Goal: Transaction & Acquisition: Book appointment/travel/reservation

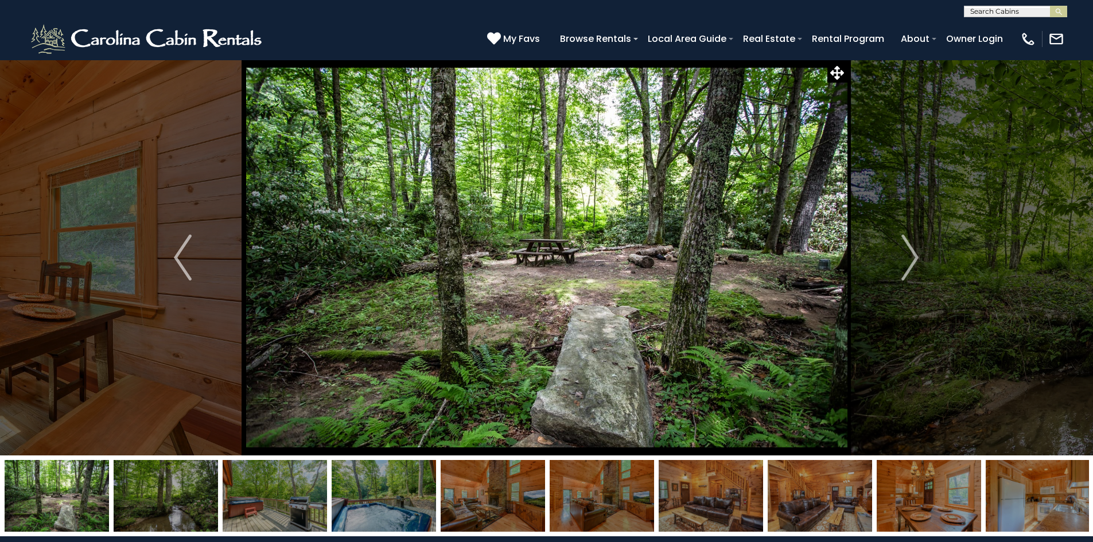
click at [402, 505] on img at bounding box center [384, 496] width 104 height 72
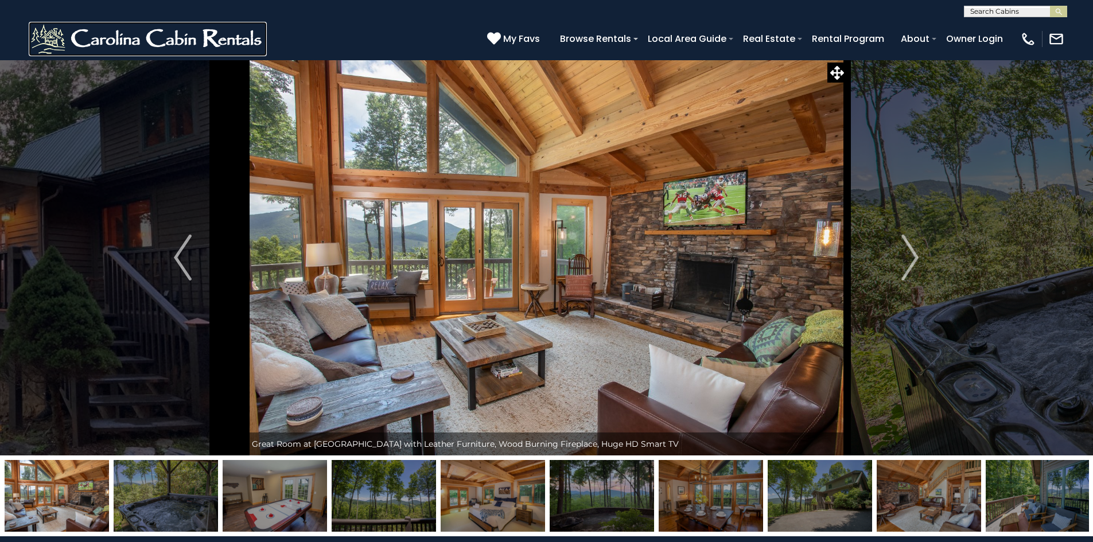
click at [212, 31] on img at bounding box center [148, 39] width 238 height 34
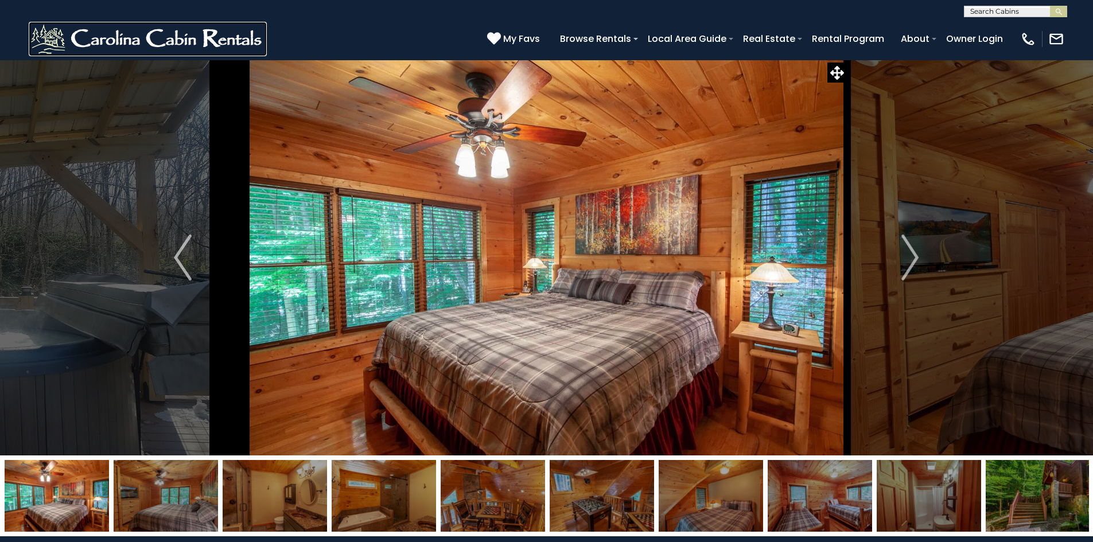
click at [203, 40] on img at bounding box center [148, 39] width 238 height 34
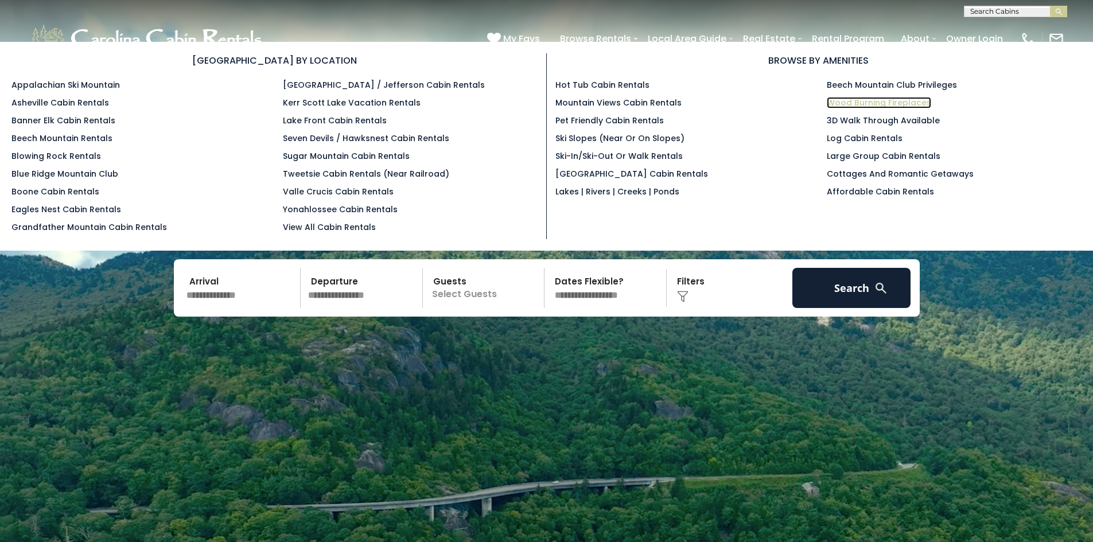
click at [872, 100] on link "Wood Burning Fireplaces" at bounding box center [879, 102] width 104 height 11
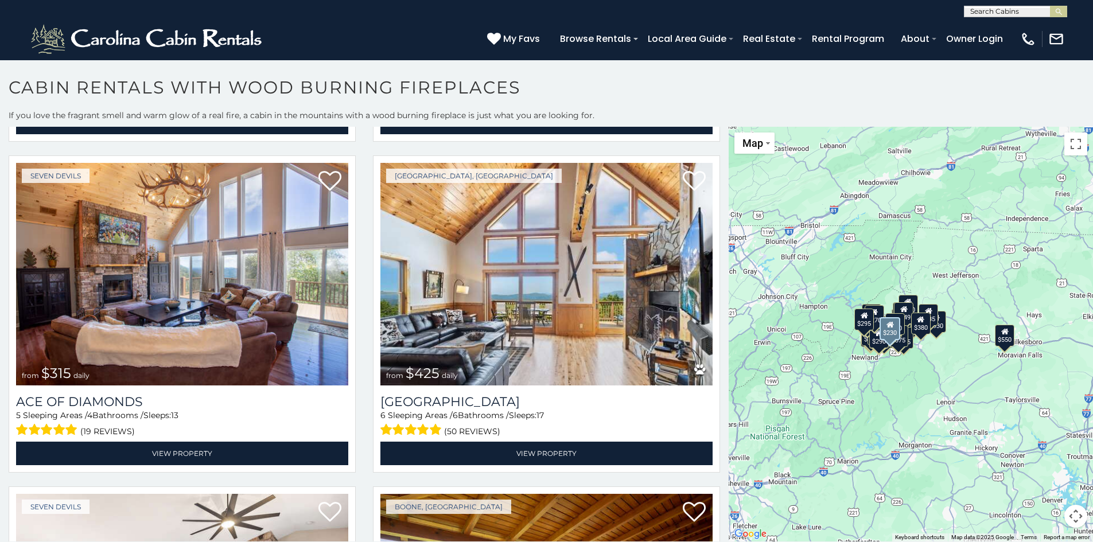
scroll to position [4361, 0]
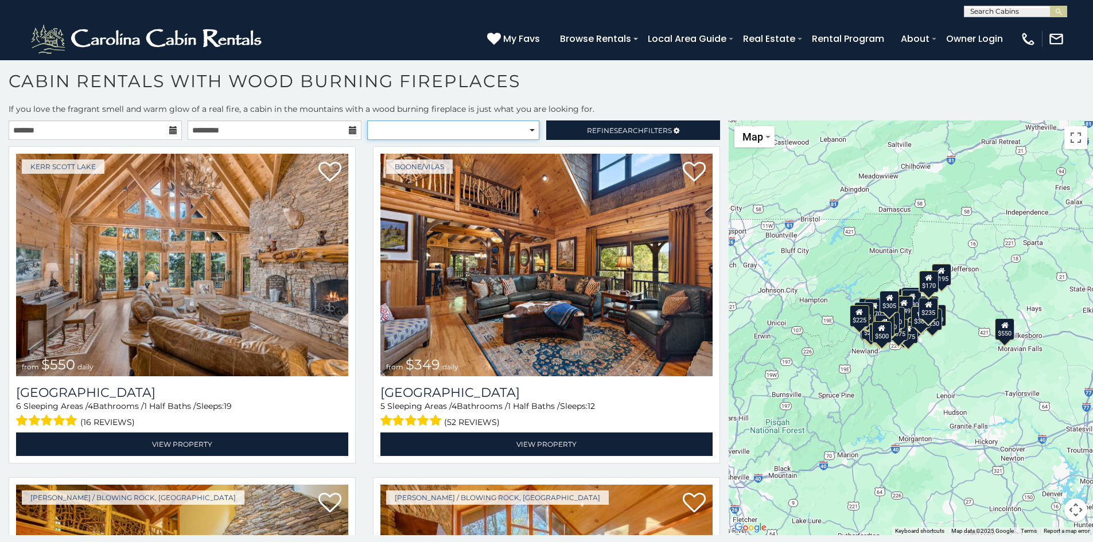
click at [531, 129] on select "**********" at bounding box center [453, 130] width 172 height 20
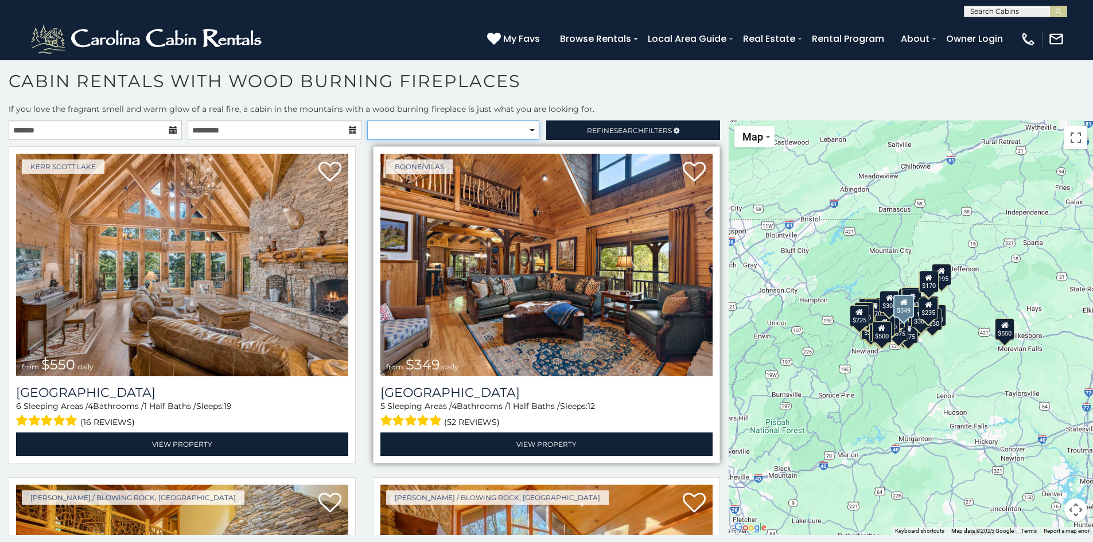
select select "**********"
click at [367, 120] on select "**********" at bounding box center [453, 130] width 172 height 20
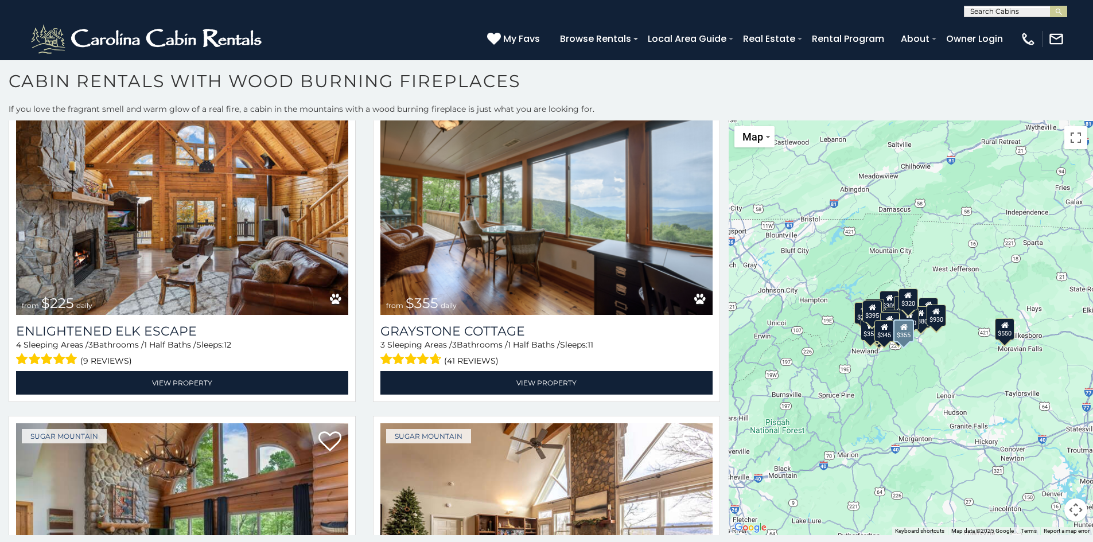
scroll to position [3328, 0]
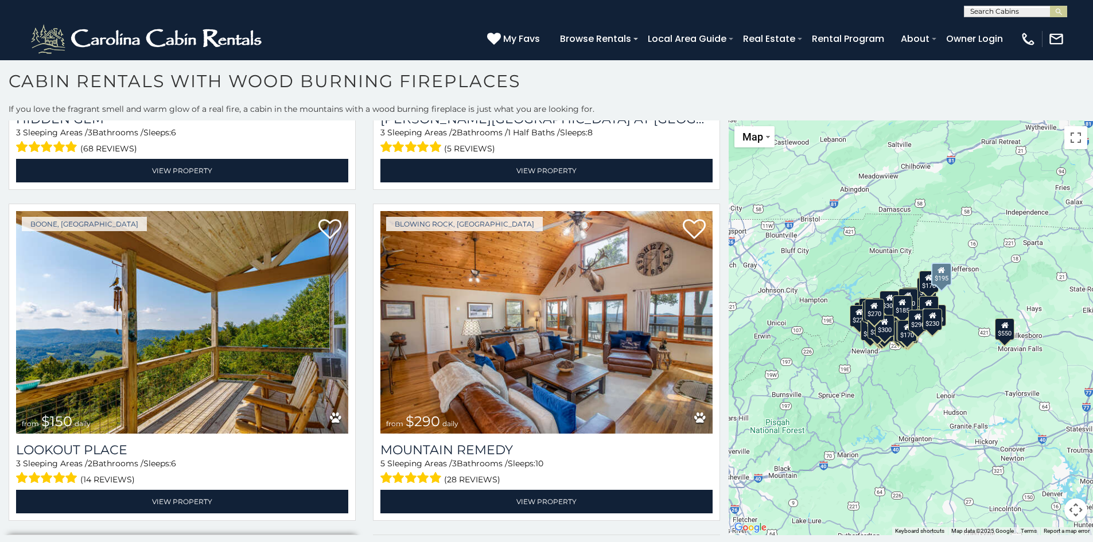
scroll to position [6500, 0]
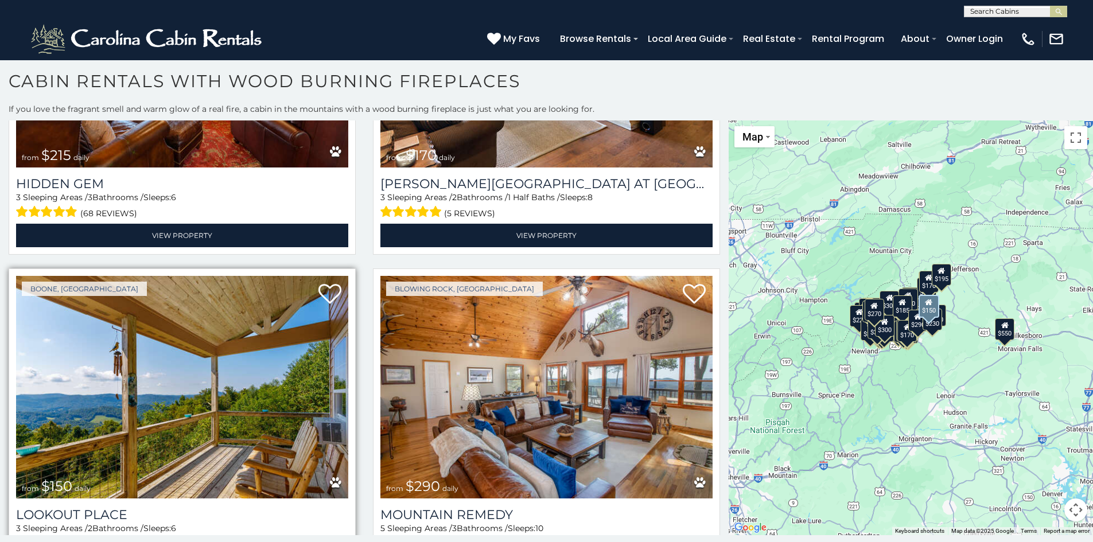
click at [306, 345] on img at bounding box center [182, 387] width 332 height 223
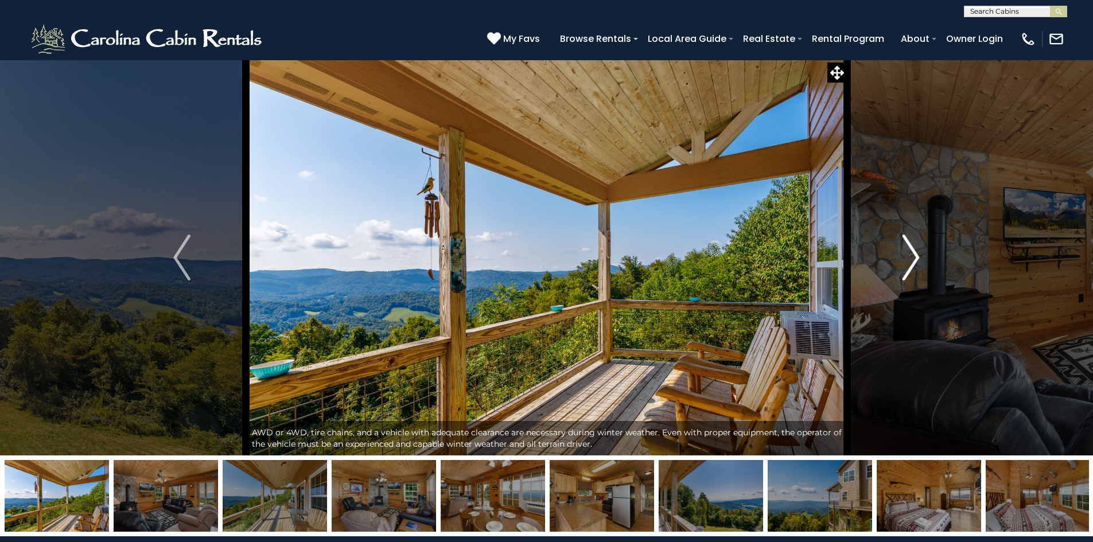
click at [907, 248] on img "Next" at bounding box center [911, 258] width 17 height 46
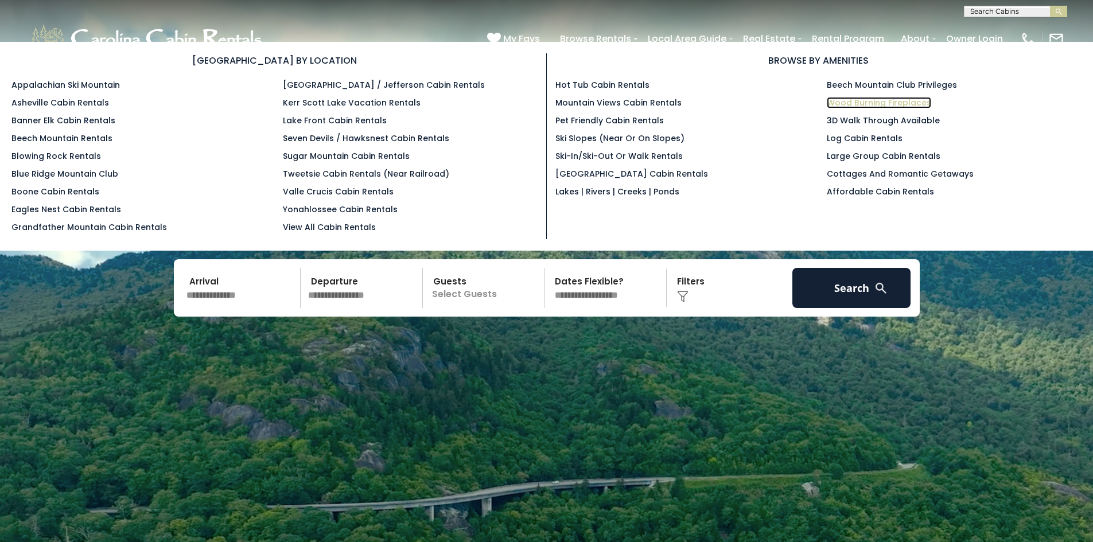
click at [869, 101] on link "Wood Burning Fireplaces" at bounding box center [879, 102] width 104 height 11
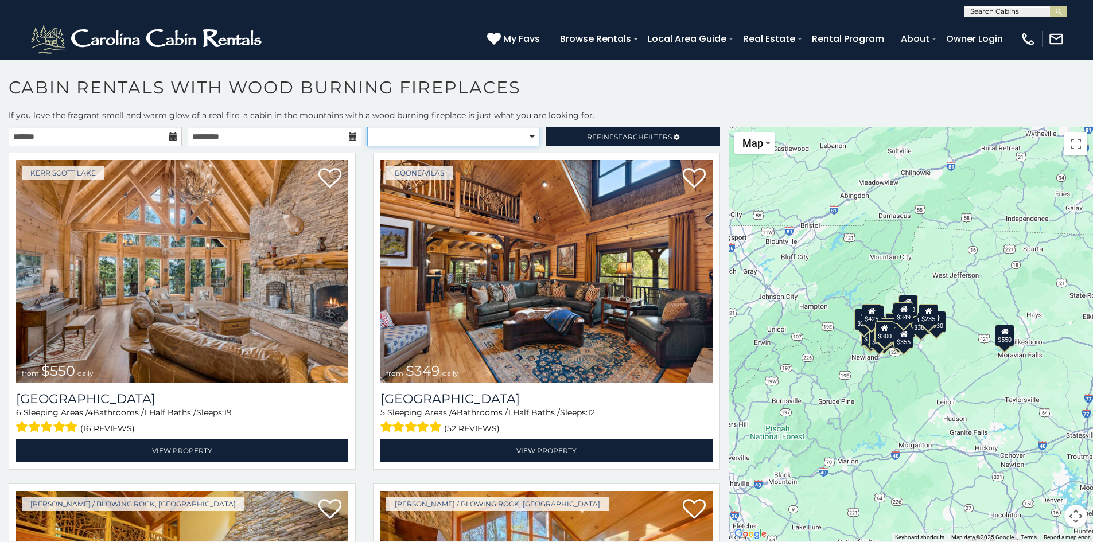
click at [528, 133] on select "**********" at bounding box center [453, 137] width 172 height 20
click at [367, 127] on select "**********" at bounding box center [453, 137] width 172 height 20
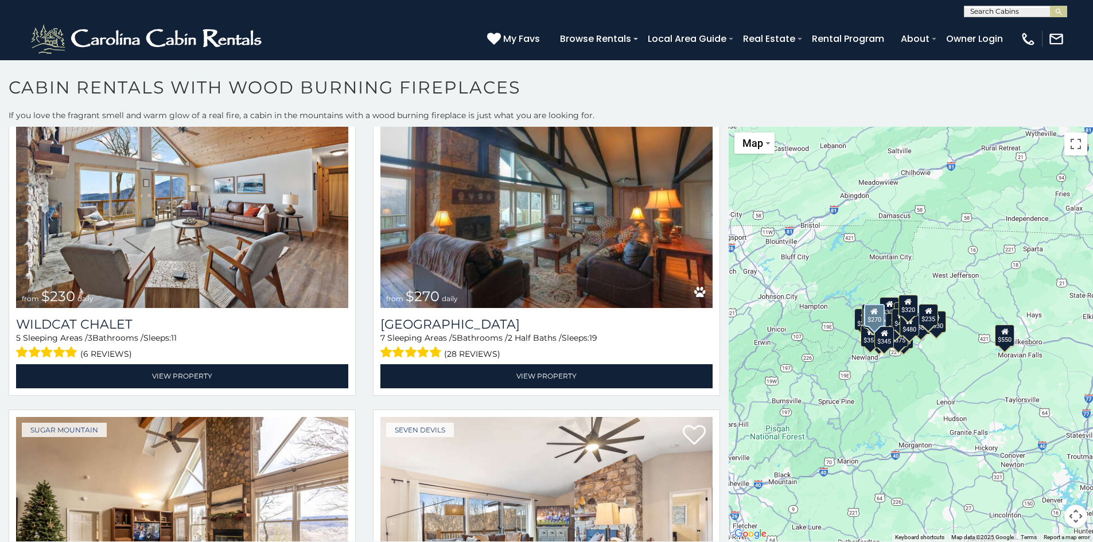
scroll to position [3730, 0]
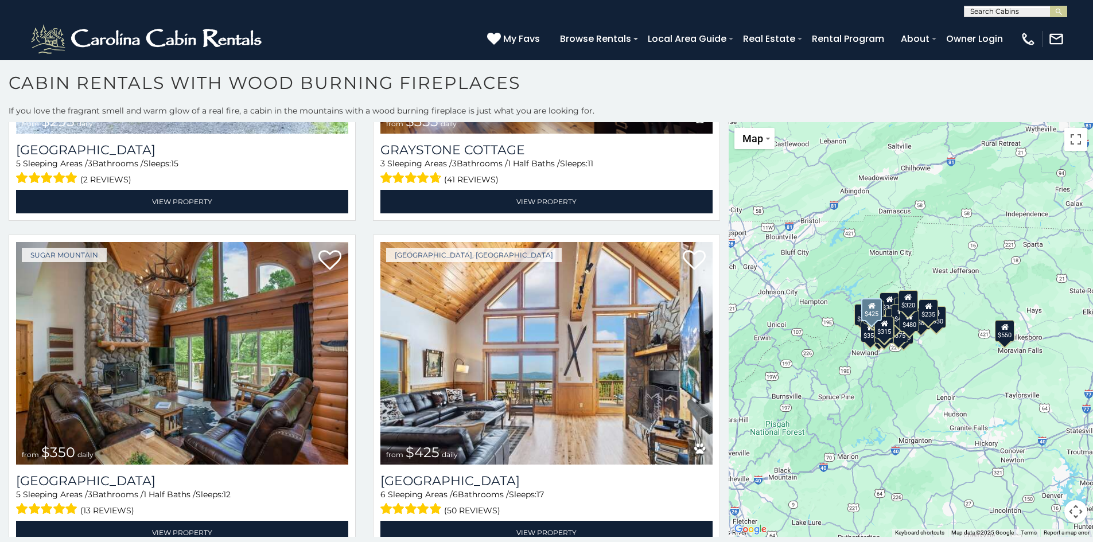
scroll to position [6, 0]
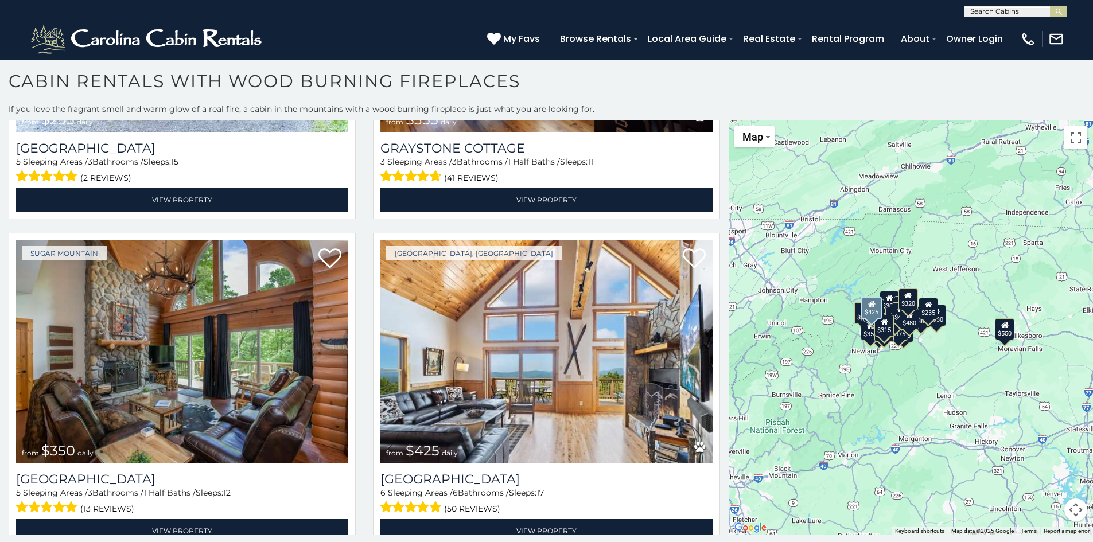
select select "**********"
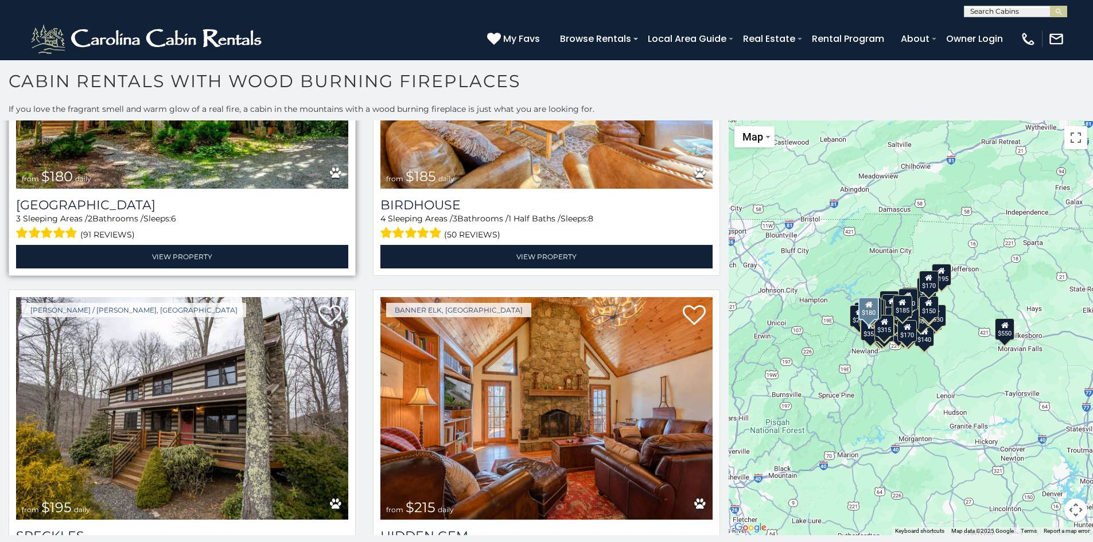
scroll to position [6155, 0]
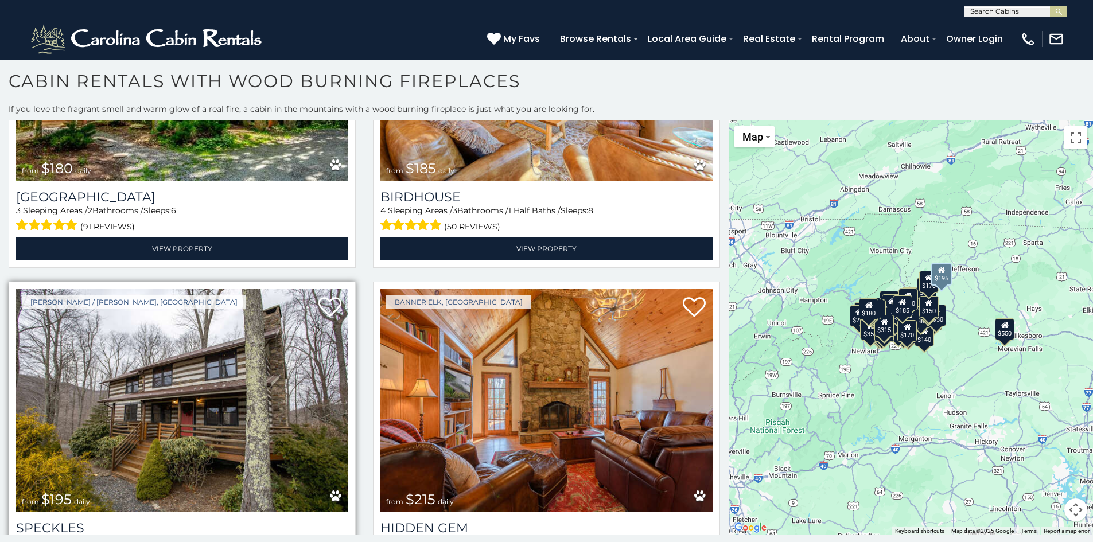
click at [297, 367] on img at bounding box center [182, 400] width 332 height 223
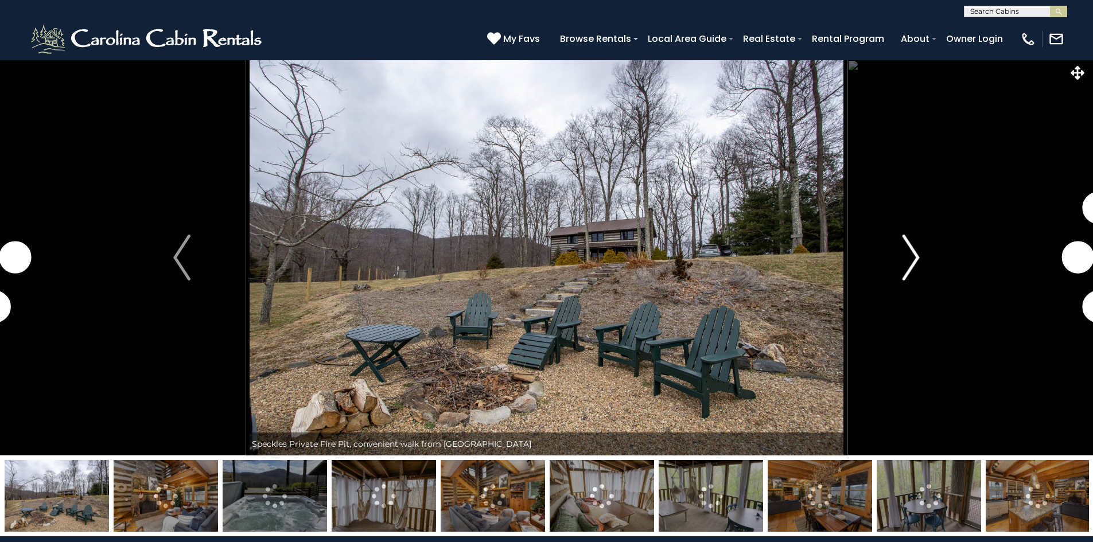
click at [912, 254] on img "Next" at bounding box center [911, 258] width 17 height 46
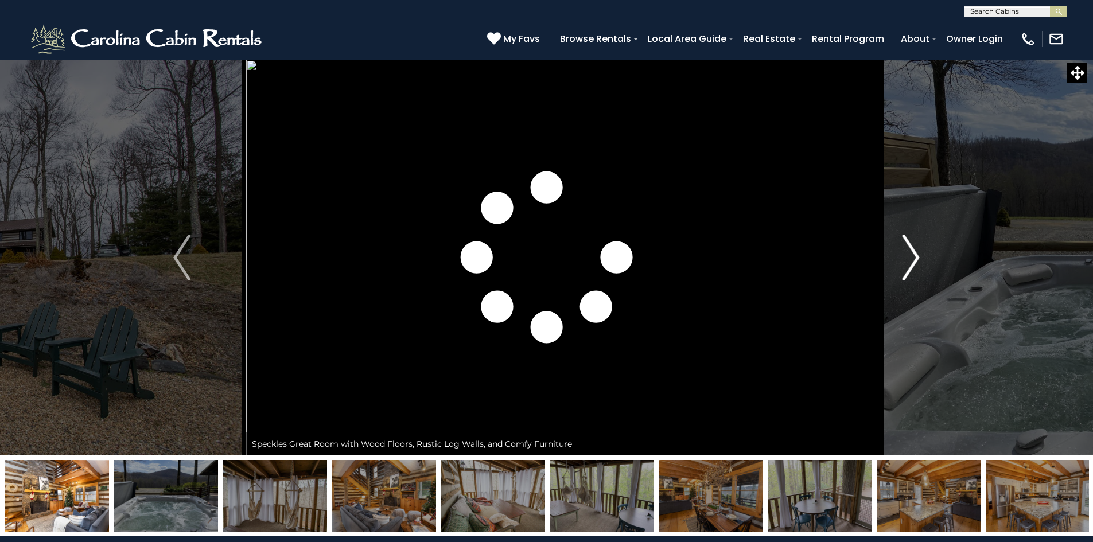
click at [913, 255] on img "Next" at bounding box center [911, 258] width 17 height 46
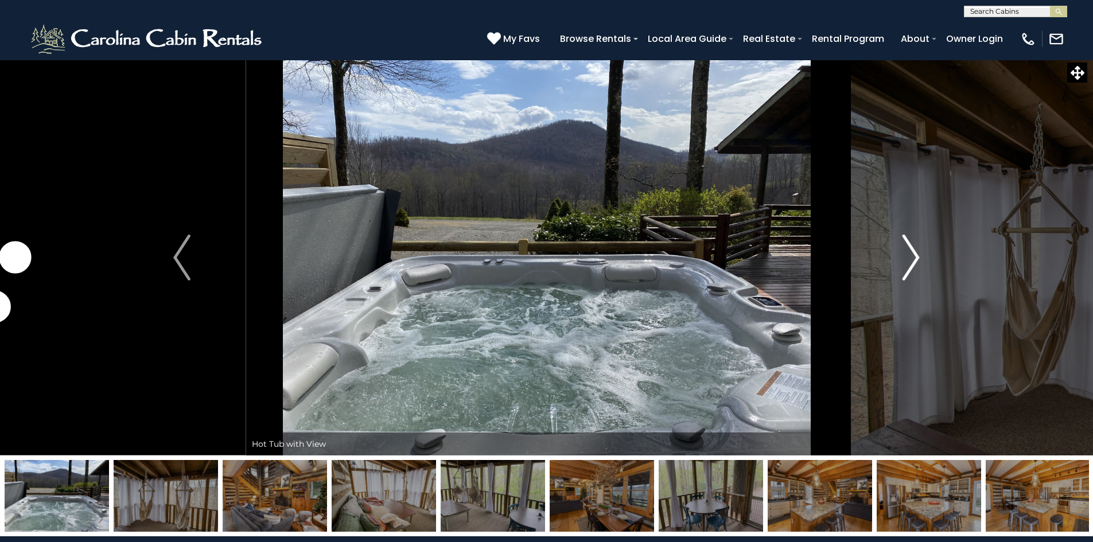
click at [913, 255] on img "Next" at bounding box center [911, 258] width 17 height 46
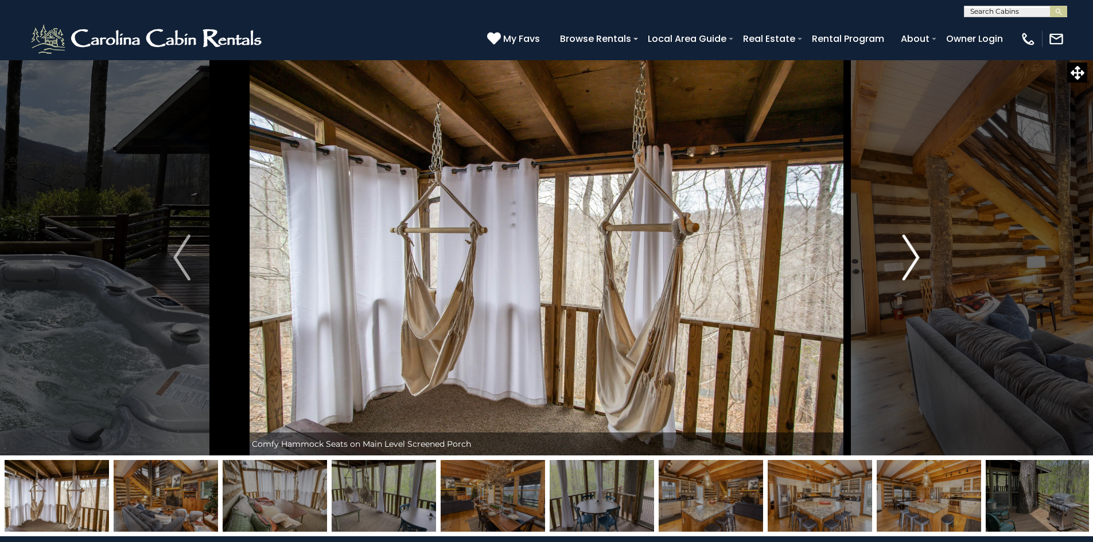
click at [913, 255] on img "Next" at bounding box center [911, 258] width 17 height 46
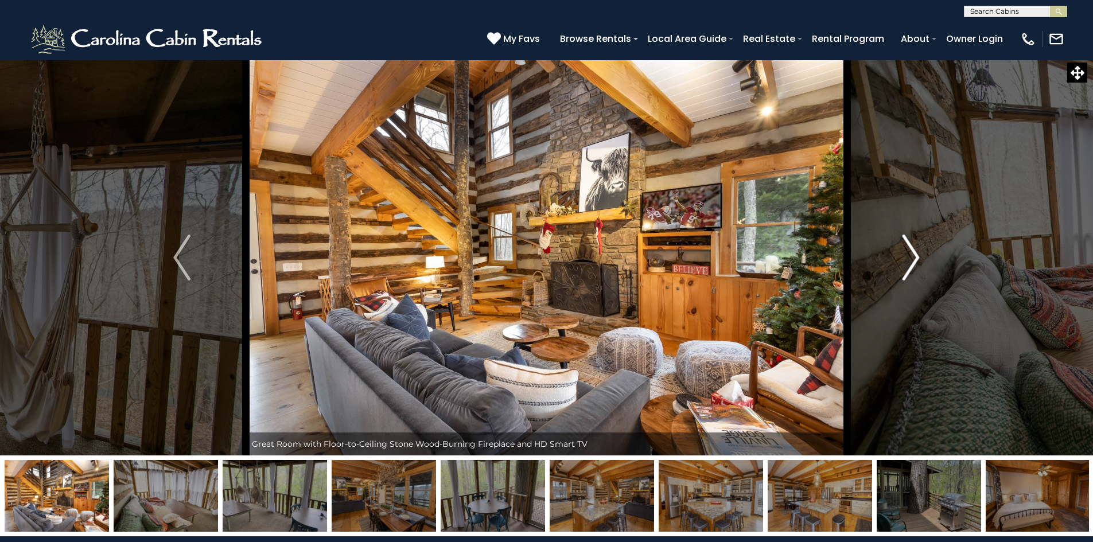
click at [913, 255] on img "Next" at bounding box center [911, 258] width 17 height 46
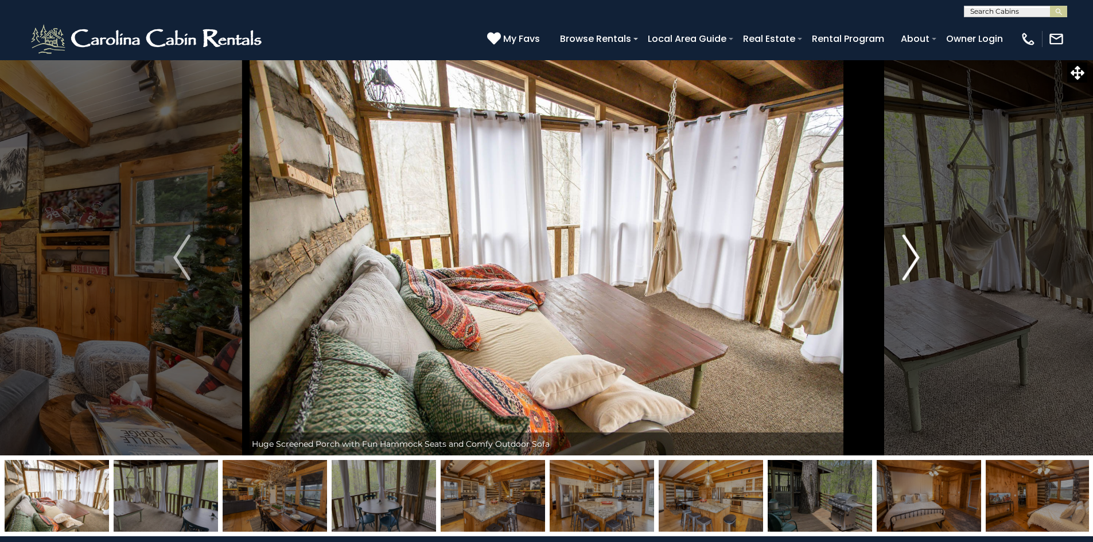
click at [913, 255] on img "Next" at bounding box center [911, 258] width 17 height 46
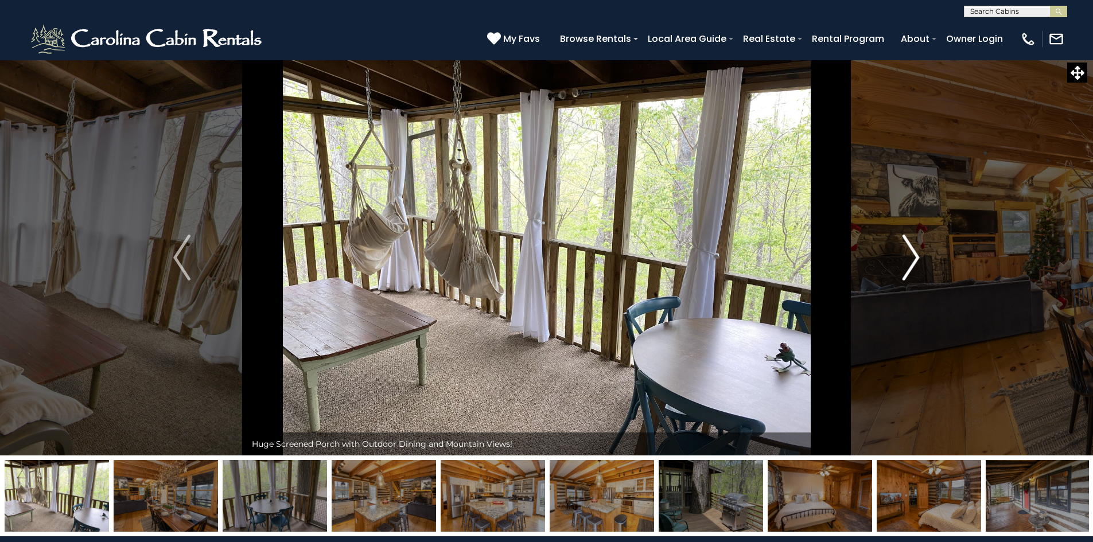
click at [913, 255] on img "Next" at bounding box center [911, 258] width 17 height 46
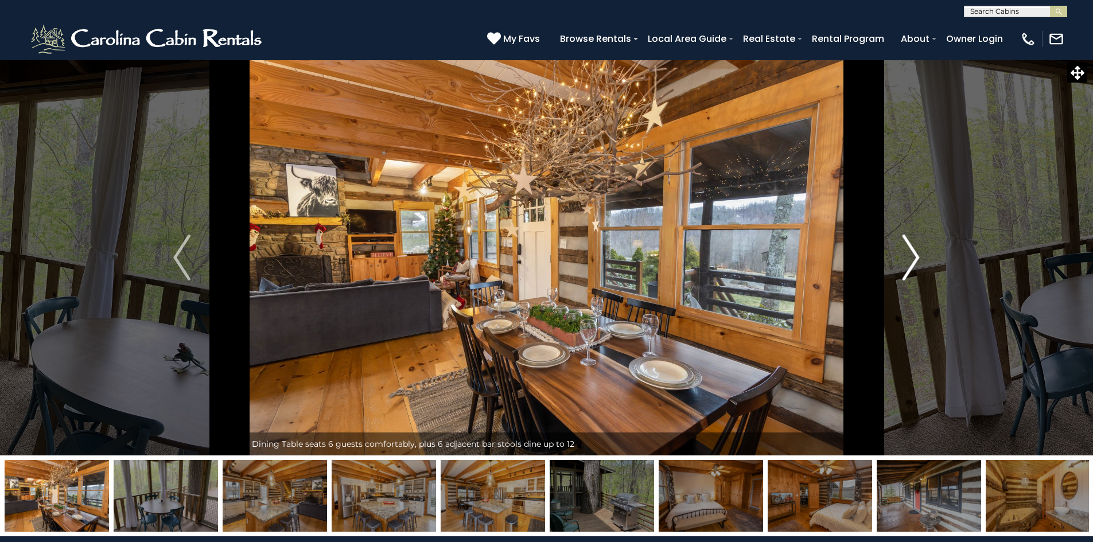
click at [913, 255] on img "Next" at bounding box center [911, 258] width 17 height 46
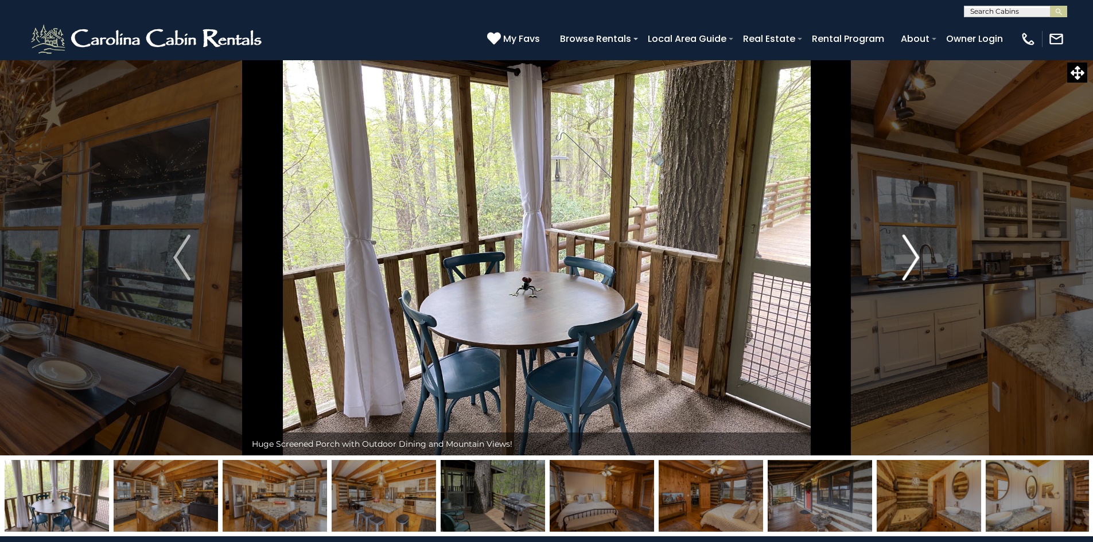
click at [913, 255] on img "Next" at bounding box center [911, 258] width 17 height 46
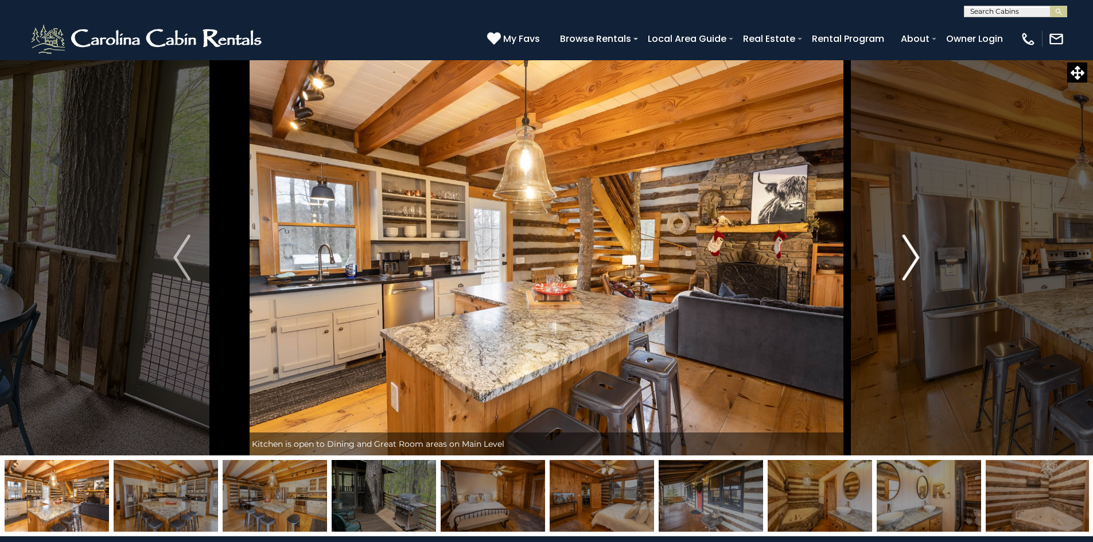
click at [913, 255] on img "Next" at bounding box center [911, 258] width 17 height 46
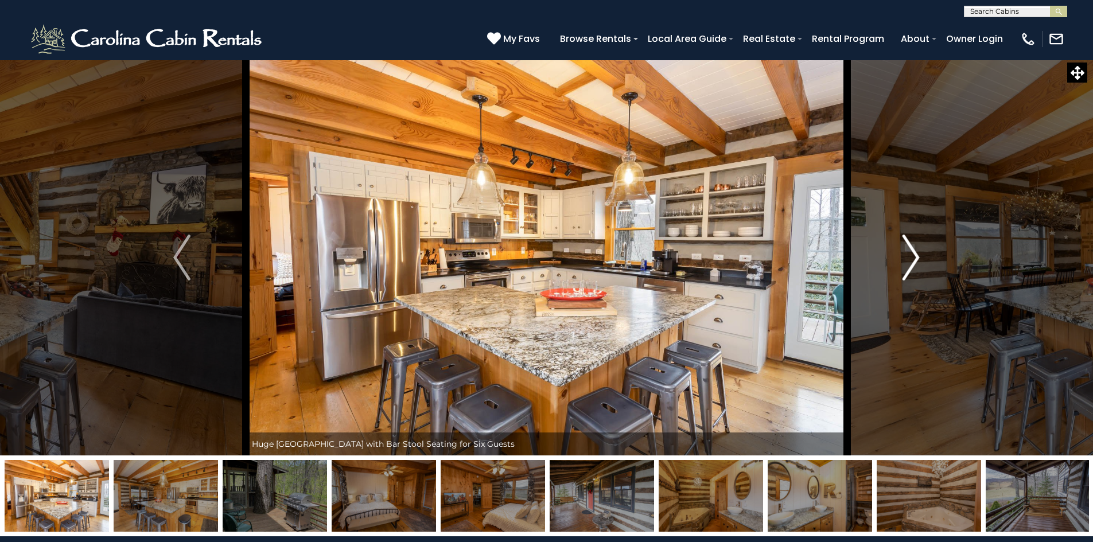
click at [913, 255] on img "Next" at bounding box center [911, 258] width 17 height 46
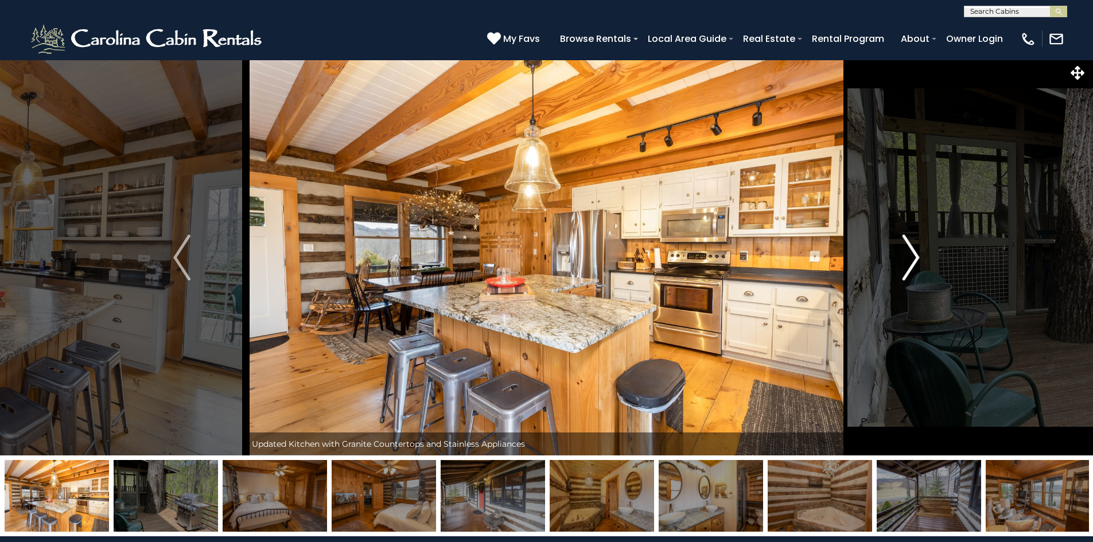
click at [913, 255] on img "Next" at bounding box center [911, 258] width 17 height 46
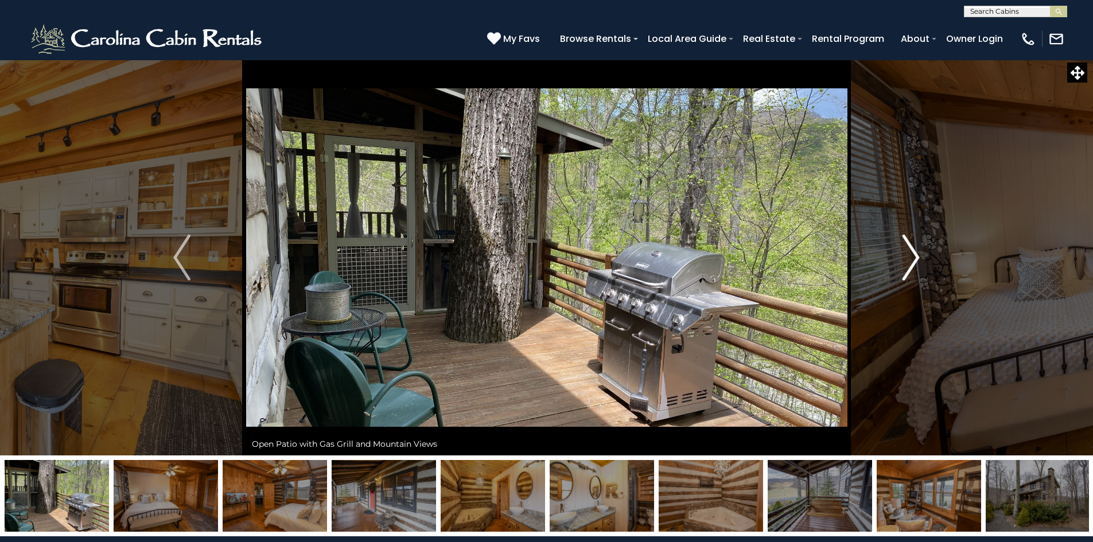
click at [912, 255] on img "Next" at bounding box center [911, 258] width 17 height 46
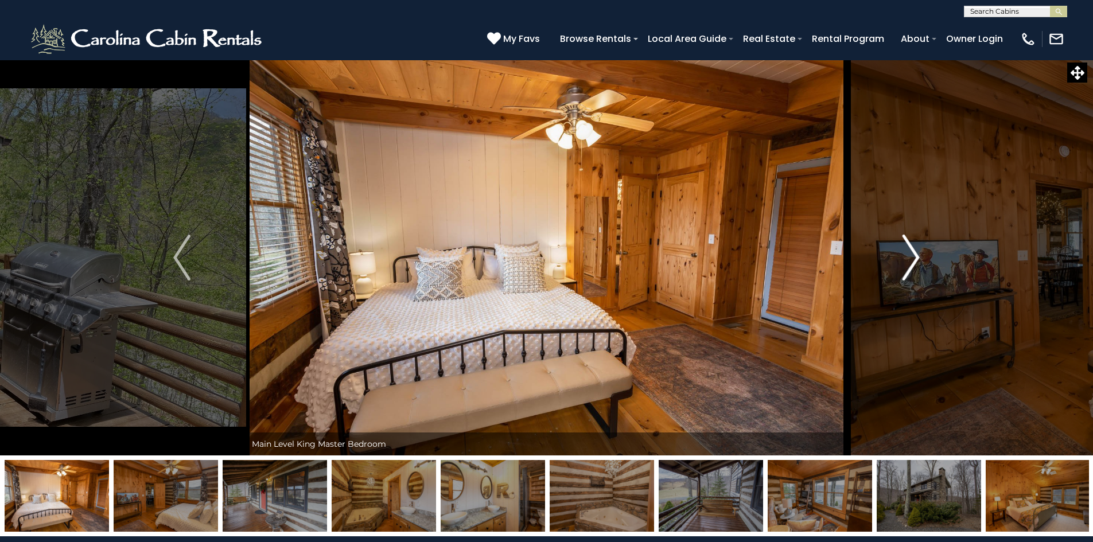
click at [912, 255] on img "Next" at bounding box center [911, 258] width 17 height 46
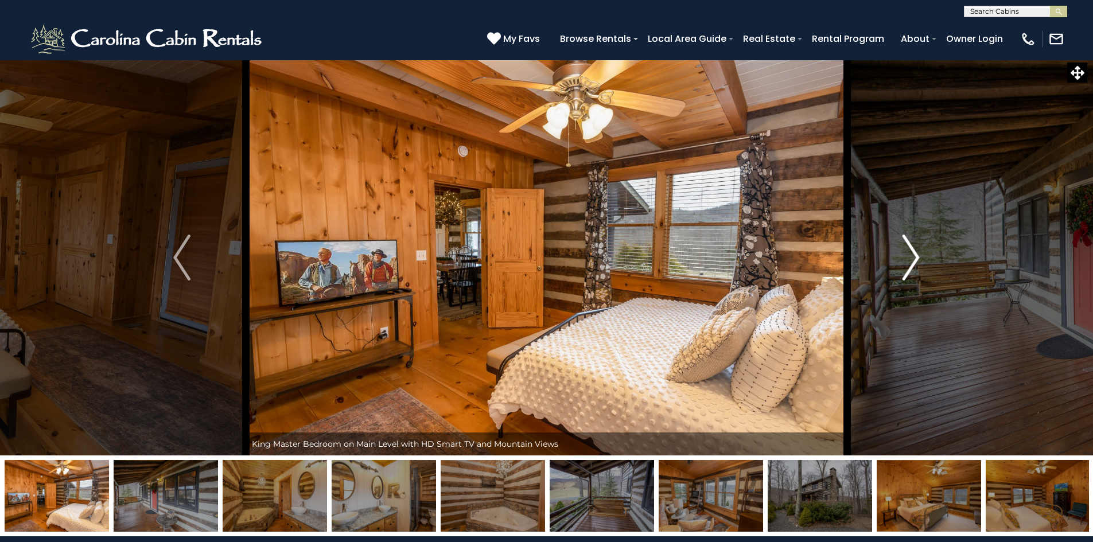
click at [912, 255] on img "Next" at bounding box center [911, 258] width 17 height 46
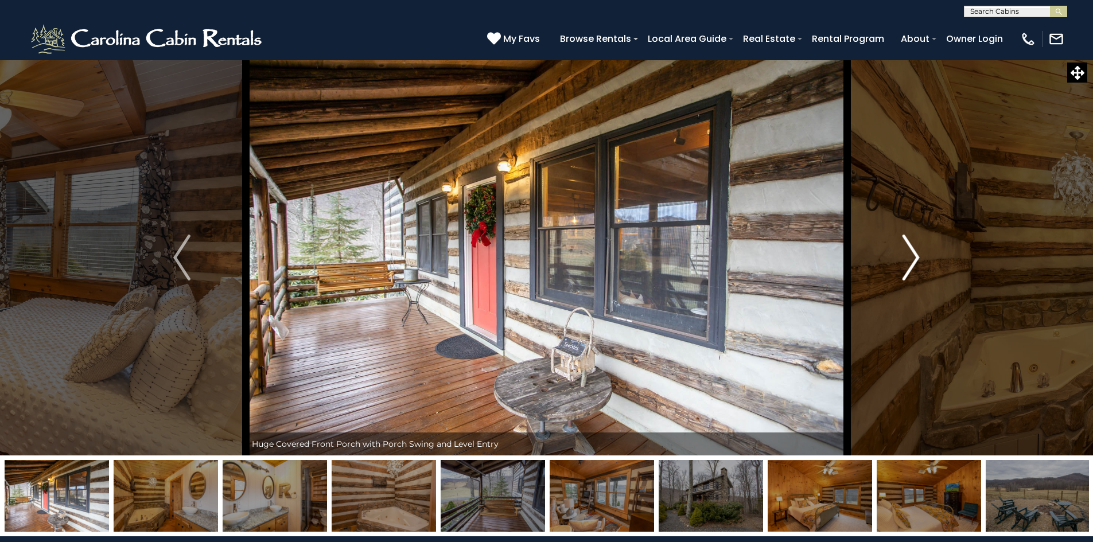
click at [917, 257] on img "Next" at bounding box center [911, 258] width 17 height 46
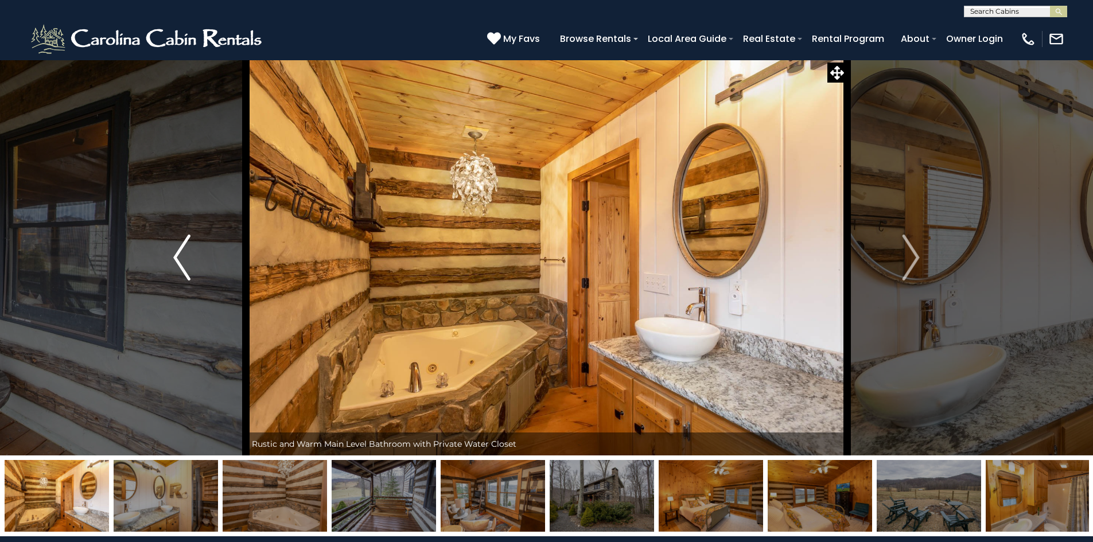
click at [182, 253] on img "Previous" at bounding box center [181, 258] width 17 height 46
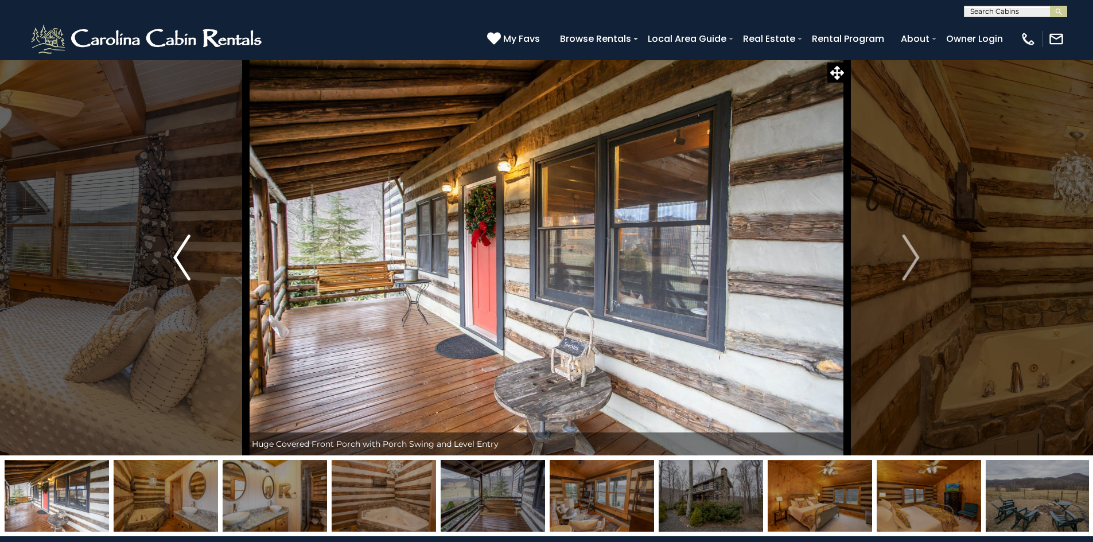
click at [182, 253] on img "Previous" at bounding box center [181, 258] width 17 height 46
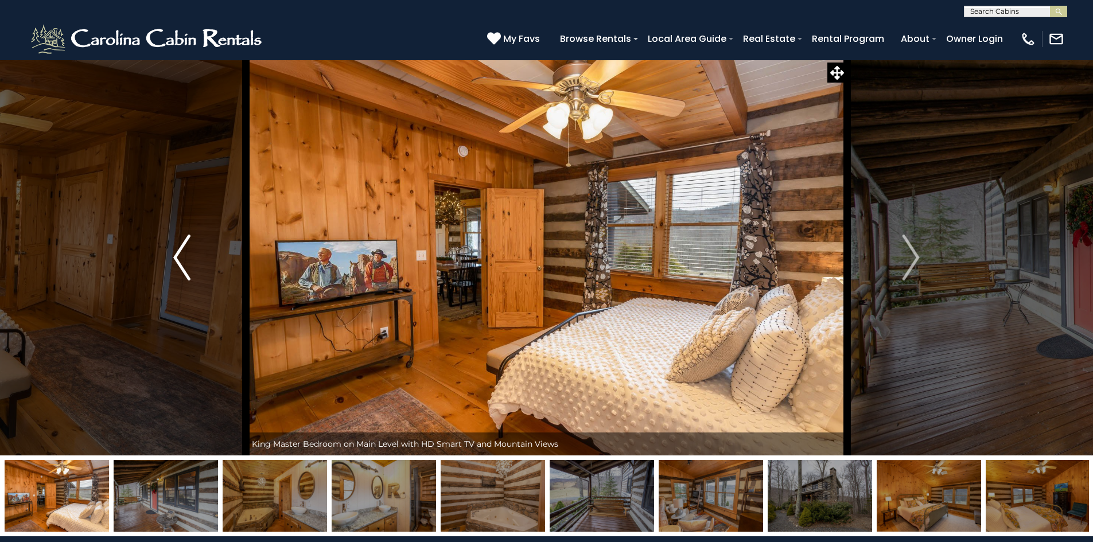
click at [182, 253] on img "Previous" at bounding box center [181, 258] width 17 height 46
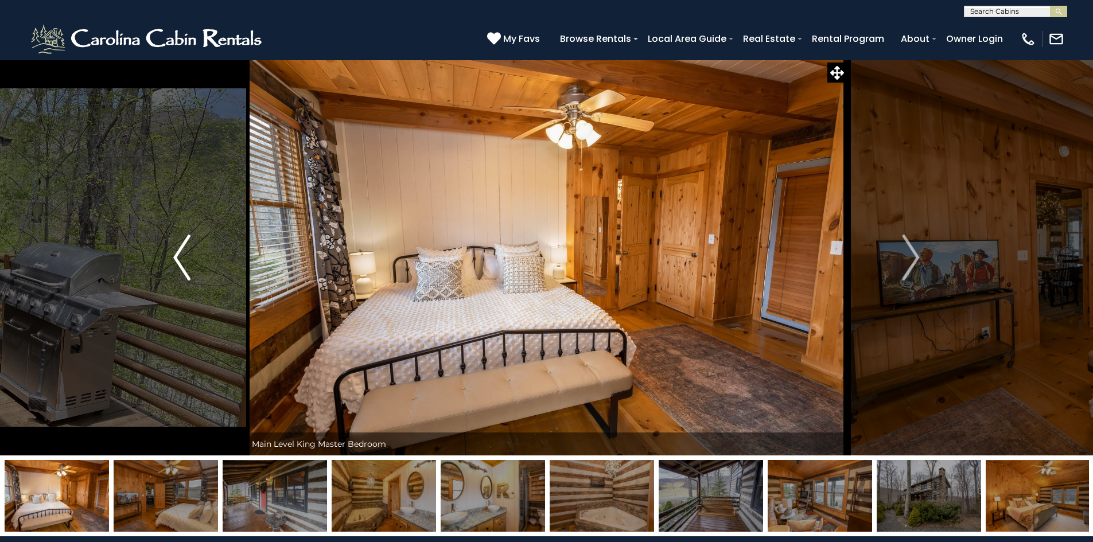
click at [182, 253] on img "Previous" at bounding box center [181, 258] width 17 height 46
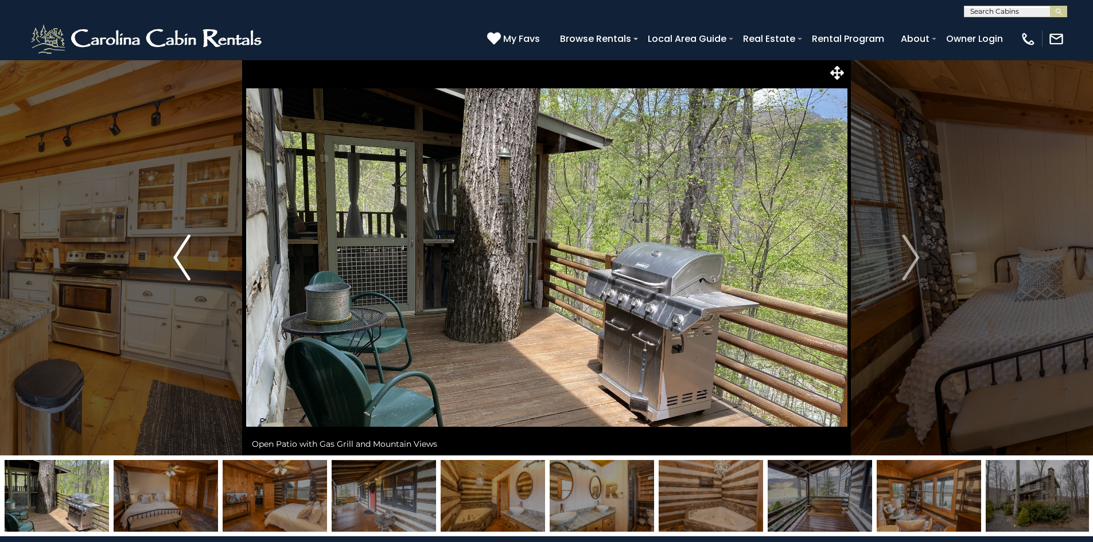
click at [182, 253] on img "Previous" at bounding box center [181, 258] width 17 height 46
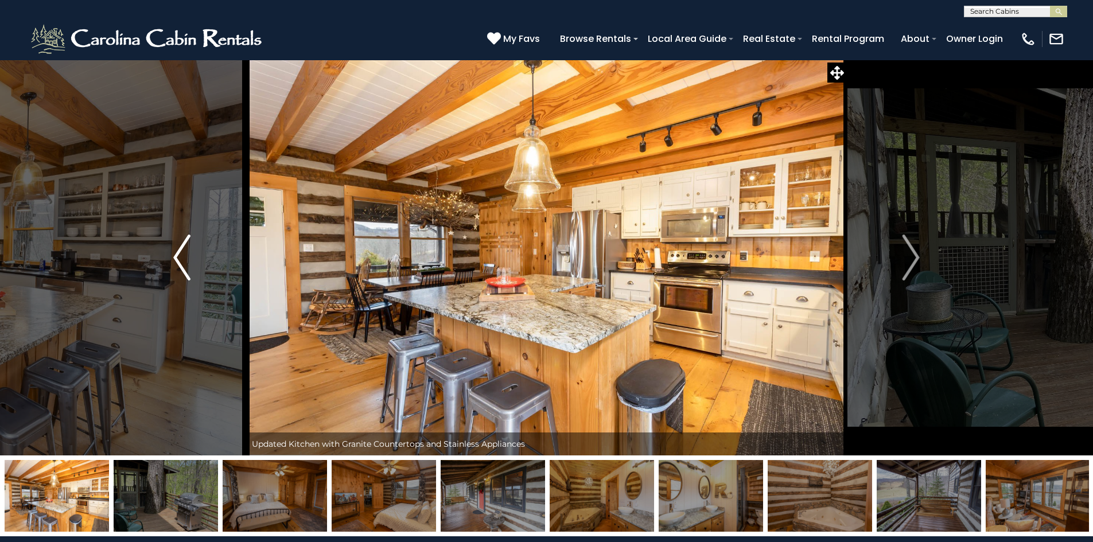
click at [182, 253] on img "Previous" at bounding box center [181, 258] width 17 height 46
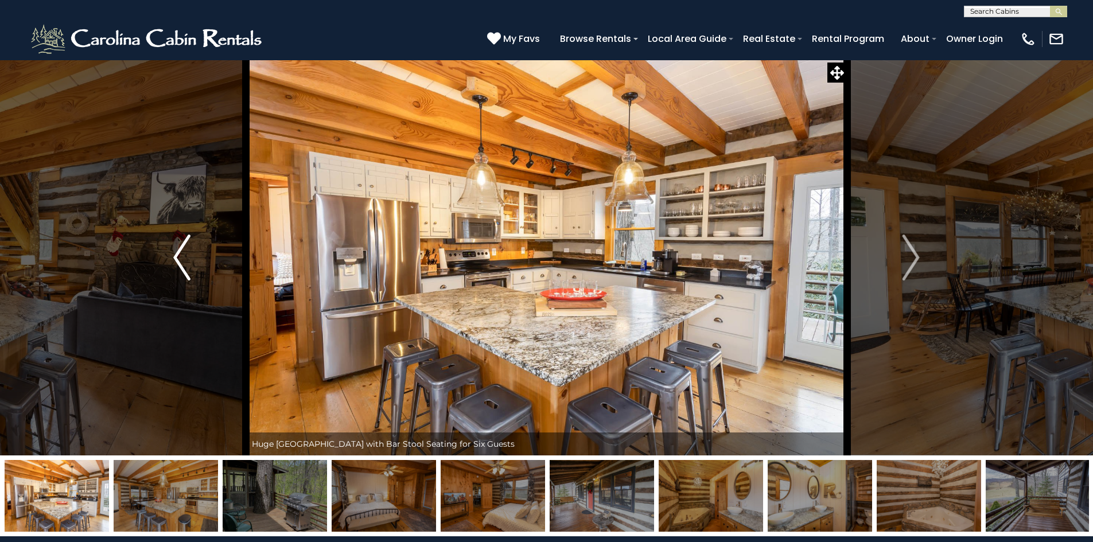
click at [182, 253] on img "Previous" at bounding box center [181, 258] width 17 height 46
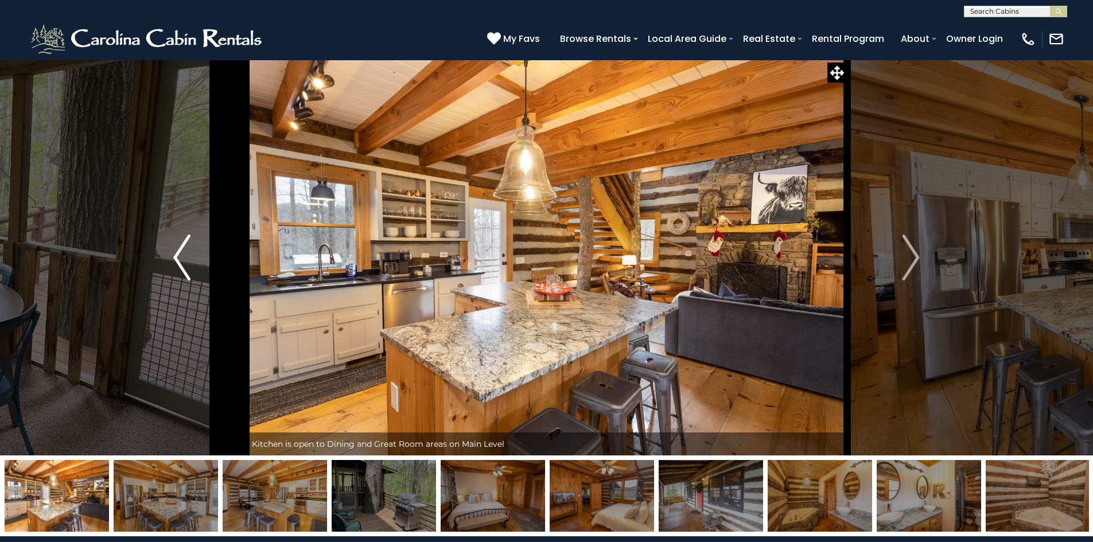
click at [182, 253] on img "Previous" at bounding box center [181, 258] width 17 height 46
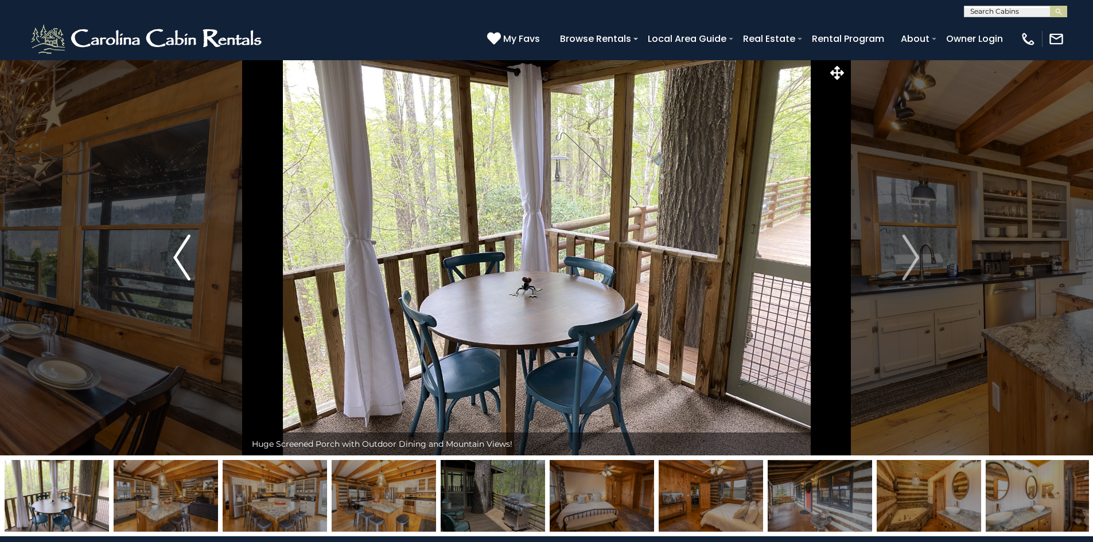
click at [182, 253] on img "Previous" at bounding box center [181, 258] width 17 height 46
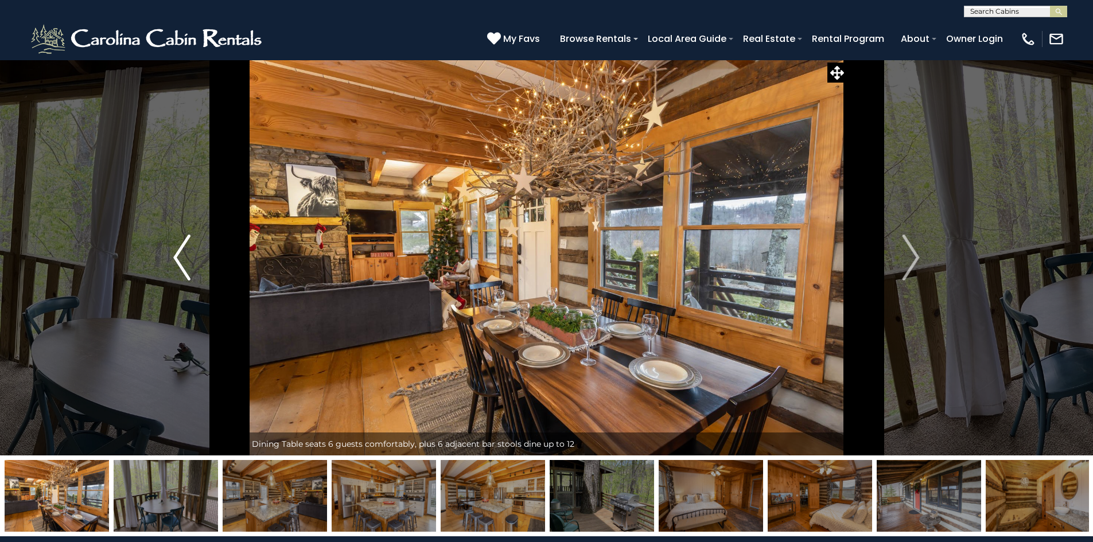
click at [182, 253] on img "Previous" at bounding box center [181, 258] width 17 height 46
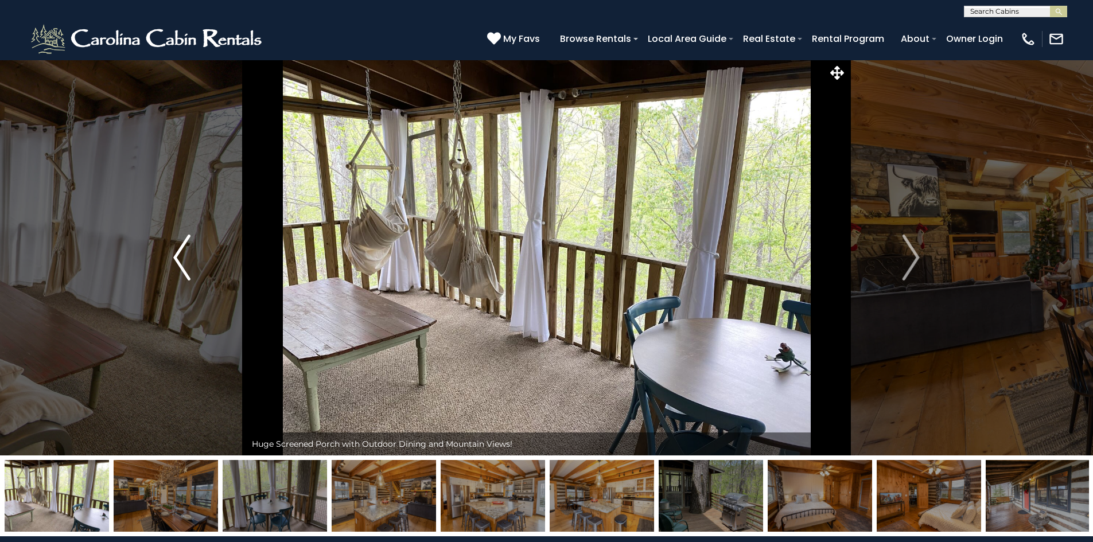
click at [182, 253] on img "Previous" at bounding box center [181, 258] width 17 height 46
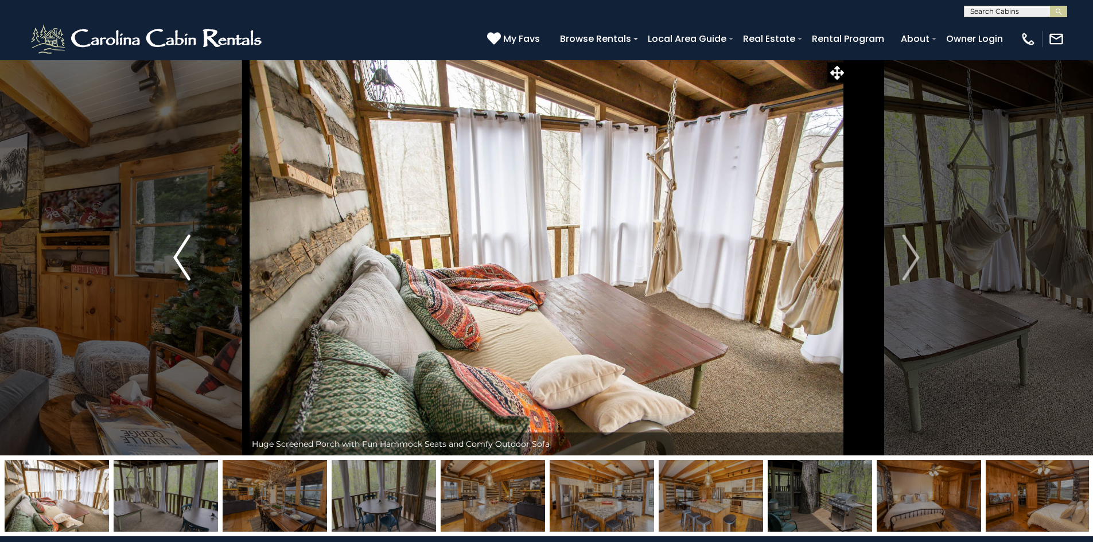
click at [182, 253] on img "Previous" at bounding box center [181, 258] width 17 height 46
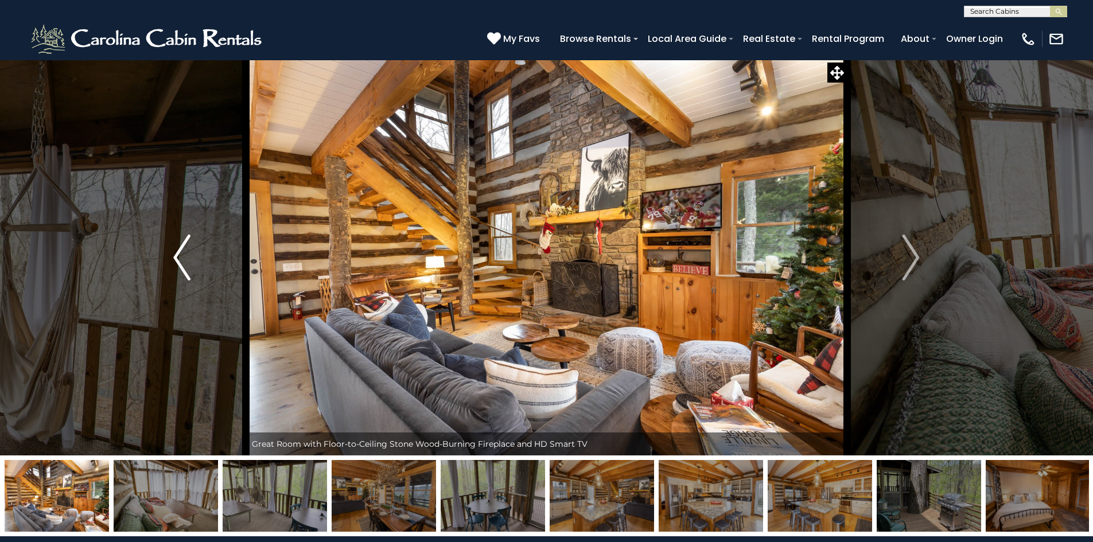
click at [182, 253] on img "Previous" at bounding box center [181, 258] width 17 height 46
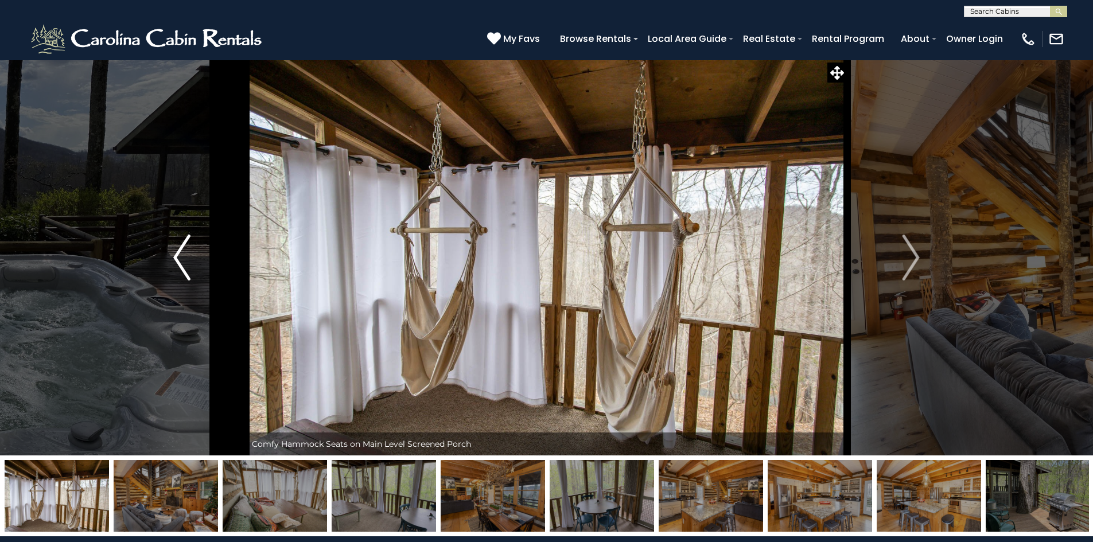
click at [182, 253] on img "Previous" at bounding box center [181, 258] width 17 height 46
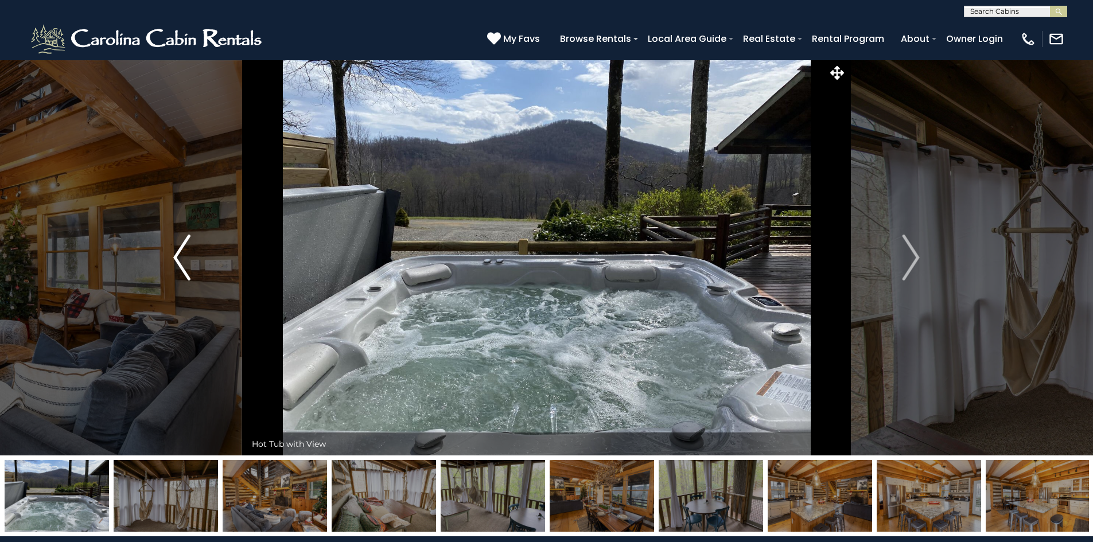
click at [182, 253] on img "Previous" at bounding box center [181, 258] width 17 height 46
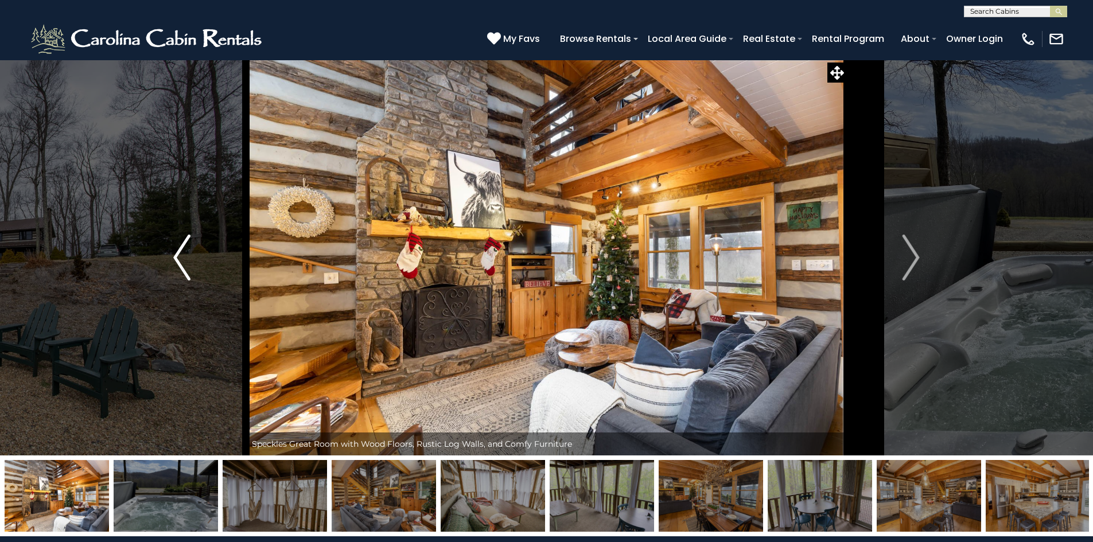
click at [182, 253] on img "Previous" at bounding box center [181, 258] width 17 height 46
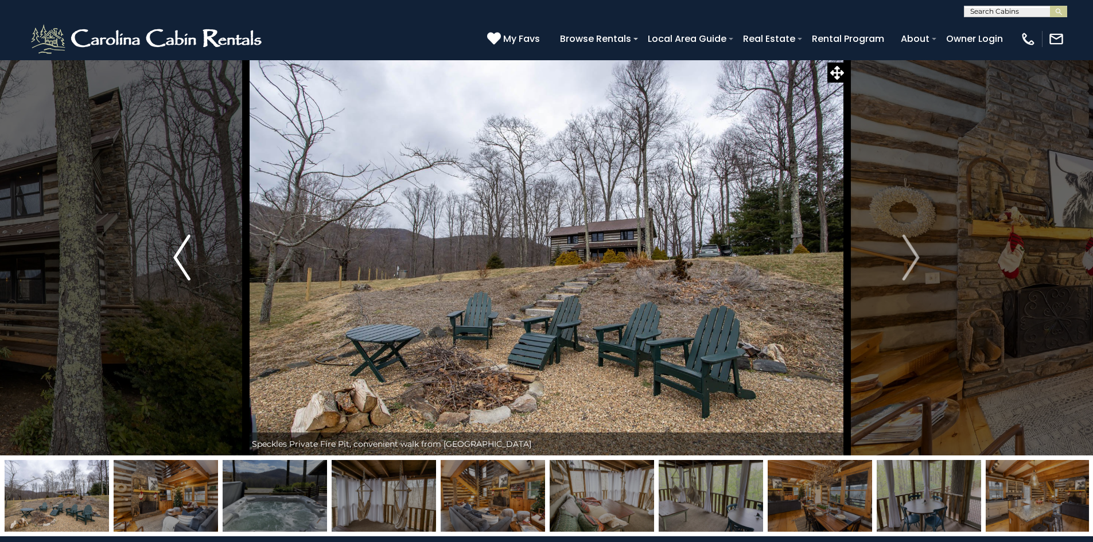
click at [182, 253] on img "Previous" at bounding box center [181, 258] width 17 height 46
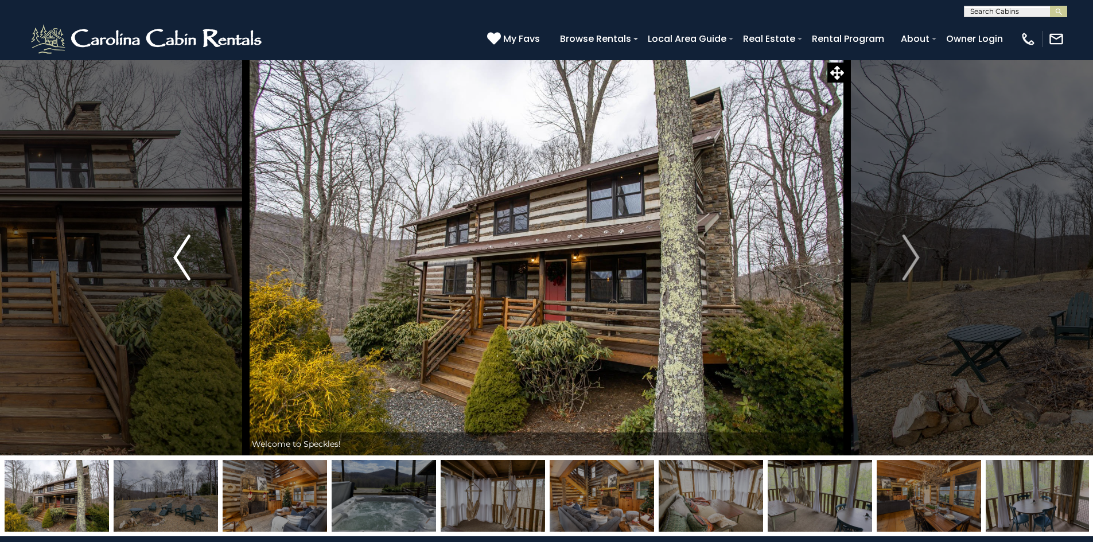
click at [182, 253] on img "Previous" at bounding box center [181, 258] width 17 height 46
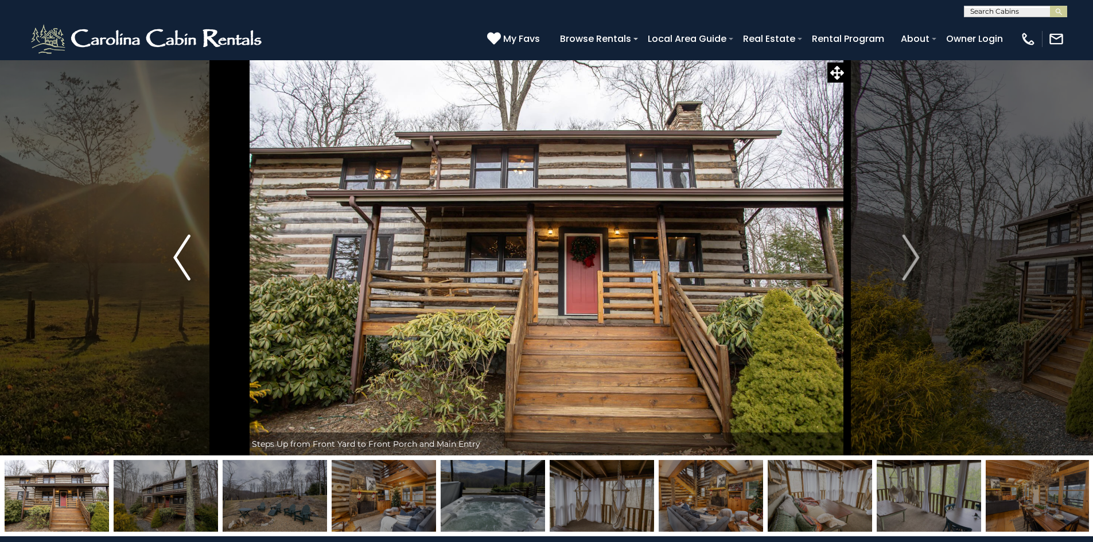
click at [182, 253] on img "Previous" at bounding box center [181, 258] width 17 height 46
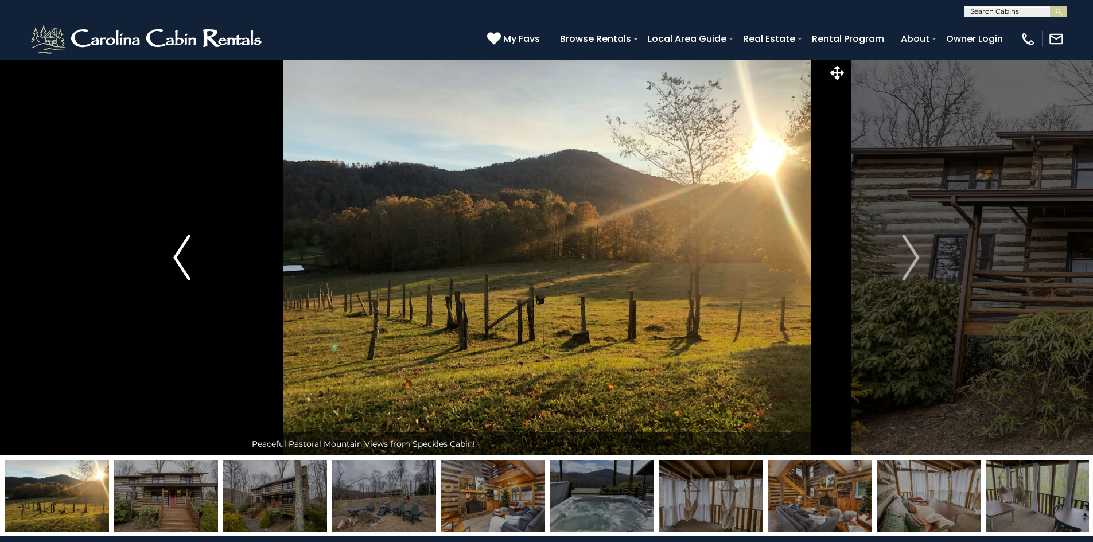
click at [182, 253] on img "Previous" at bounding box center [181, 258] width 17 height 46
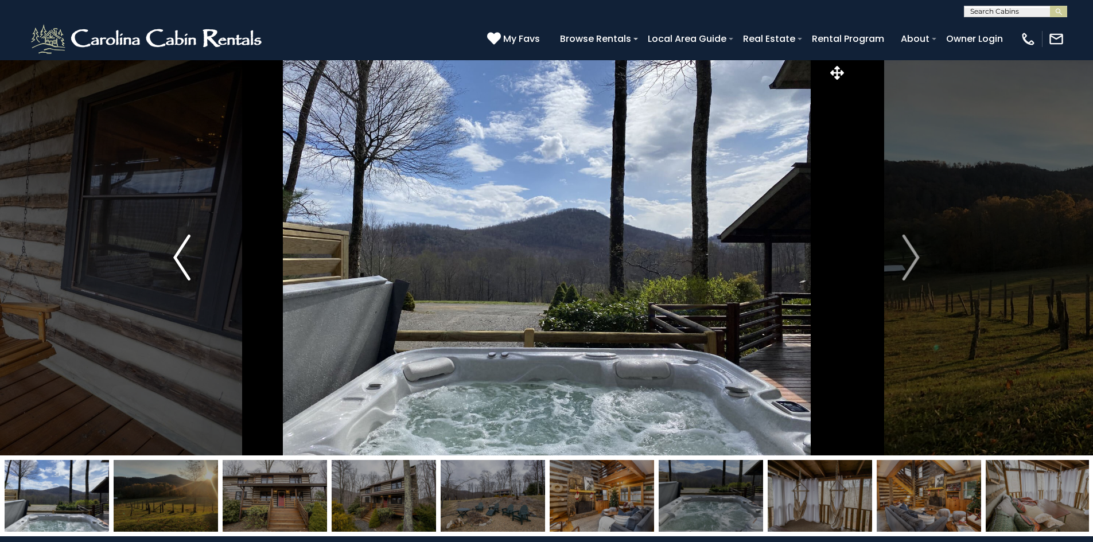
click at [182, 253] on img "Previous" at bounding box center [181, 258] width 17 height 46
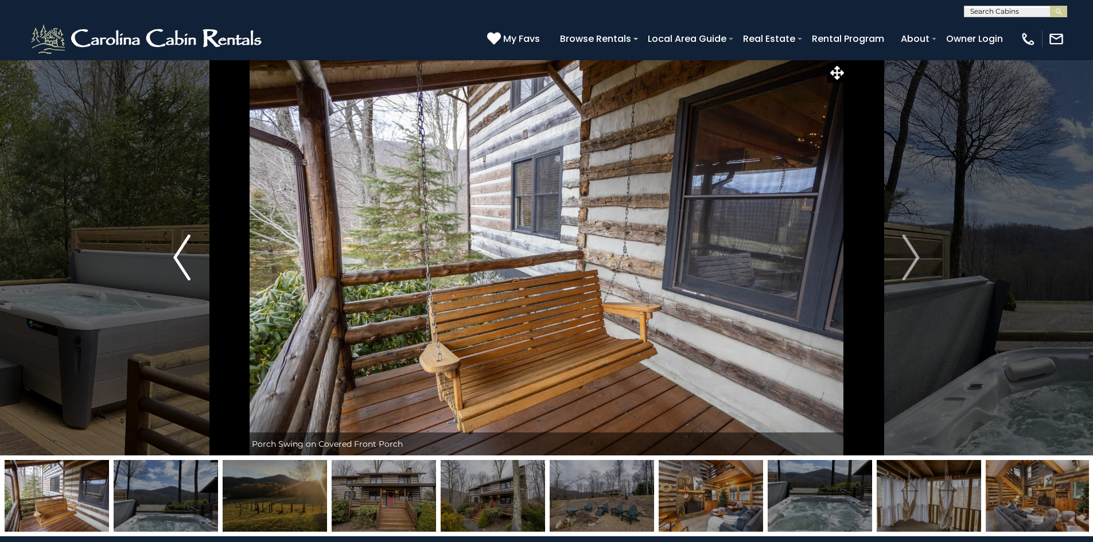
click at [182, 253] on img "Previous" at bounding box center [181, 258] width 17 height 46
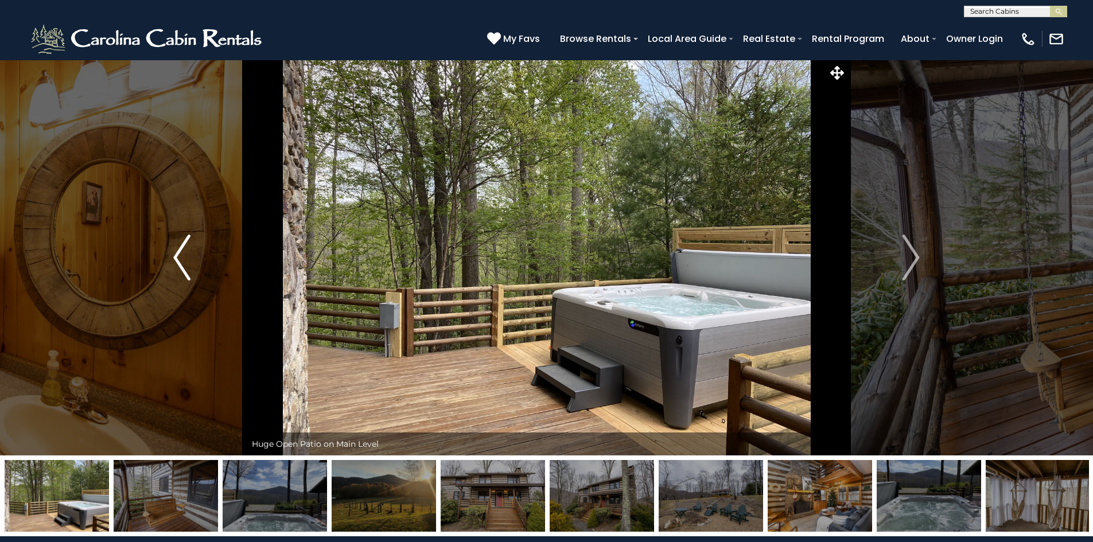
click at [182, 253] on img "Previous" at bounding box center [181, 258] width 17 height 46
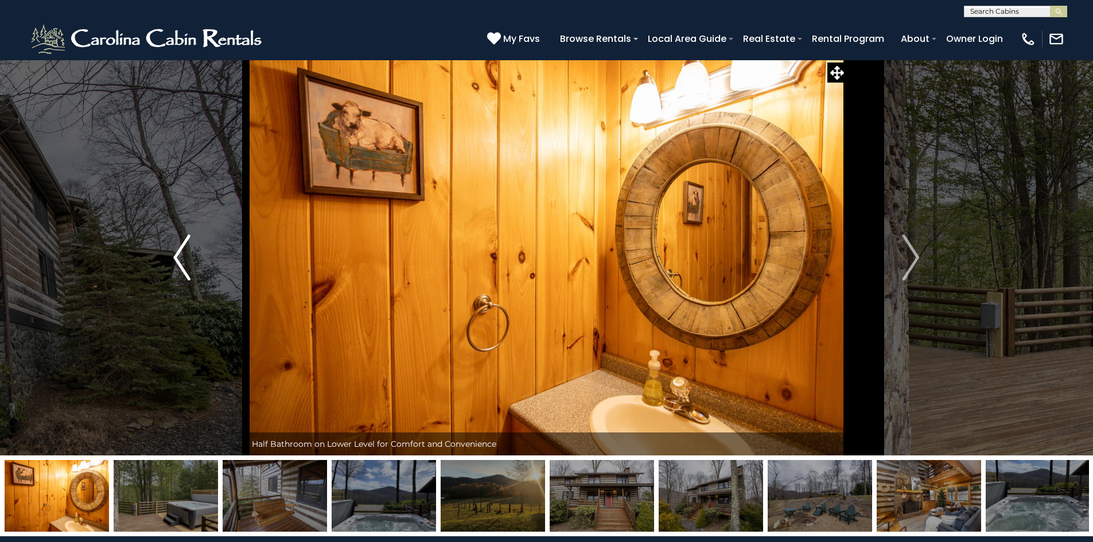
click at [182, 253] on img "Previous" at bounding box center [181, 258] width 17 height 46
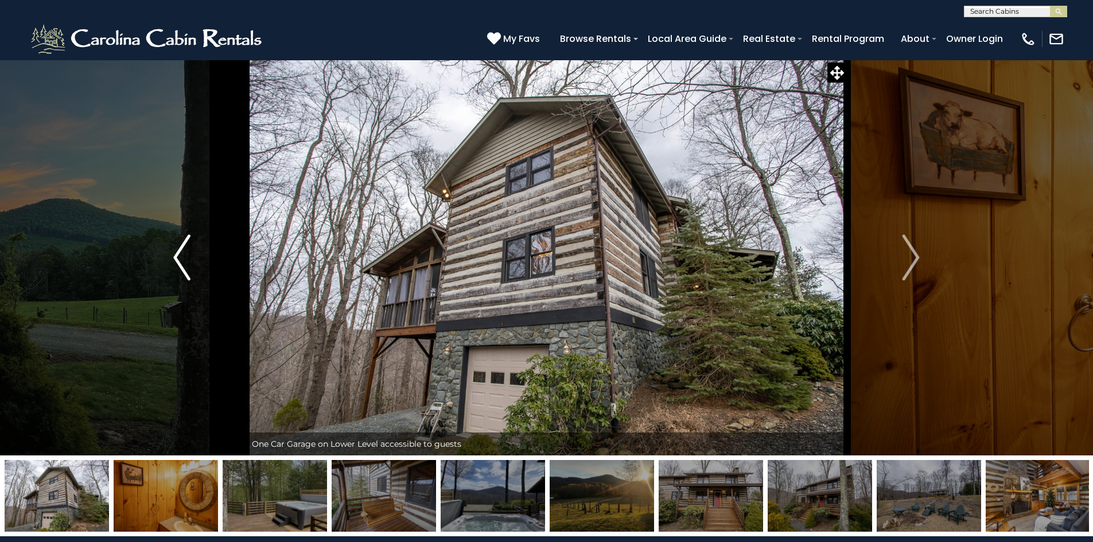
click at [182, 253] on img "Previous" at bounding box center [181, 258] width 17 height 46
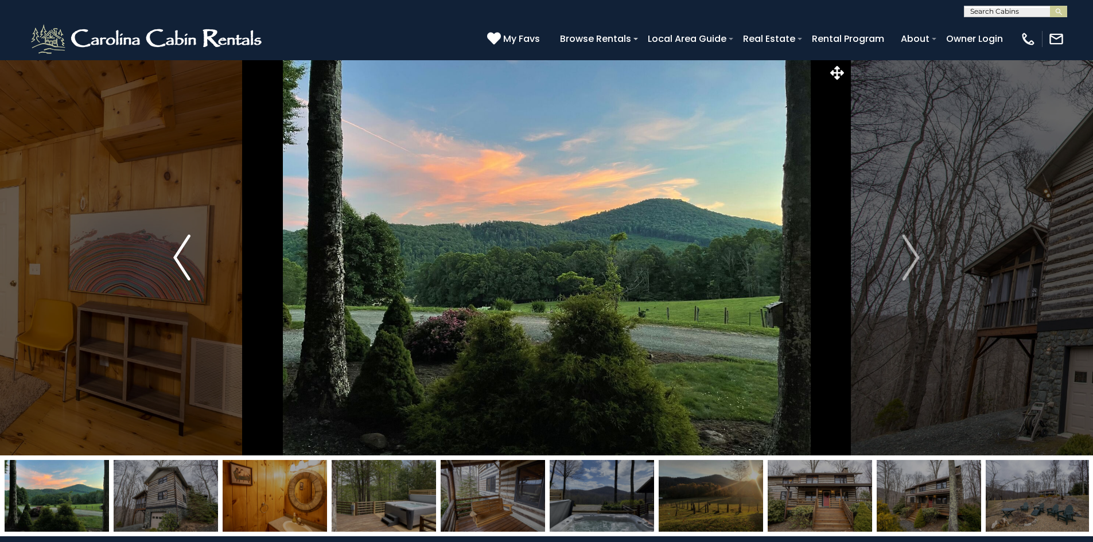
click at [182, 253] on img "Previous" at bounding box center [181, 258] width 17 height 46
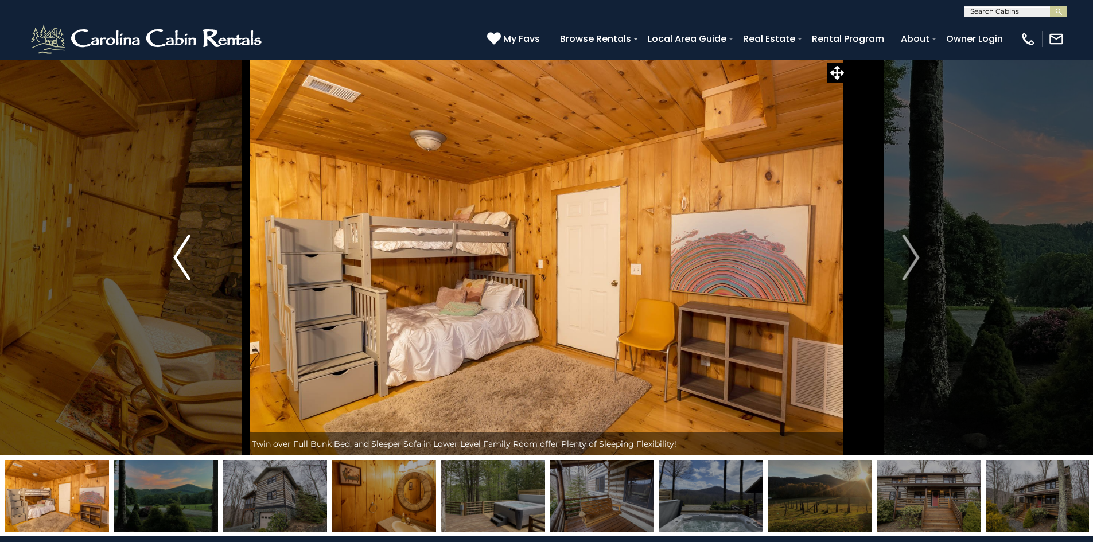
click at [182, 253] on img "Previous" at bounding box center [181, 258] width 17 height 46
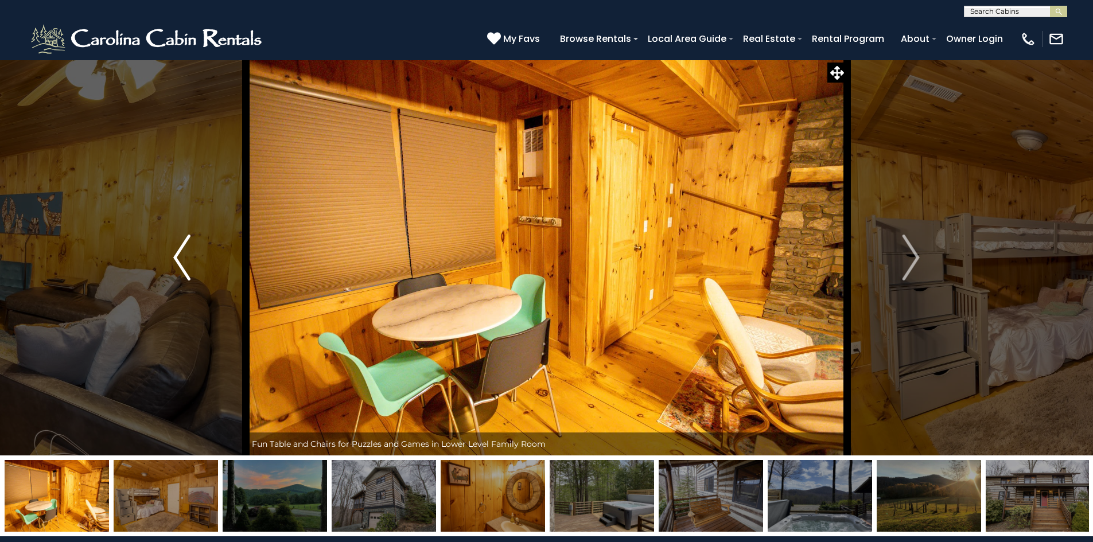
click at [182, 253] on img "Previous" at bounding box center [181, 258] width 17 height 46
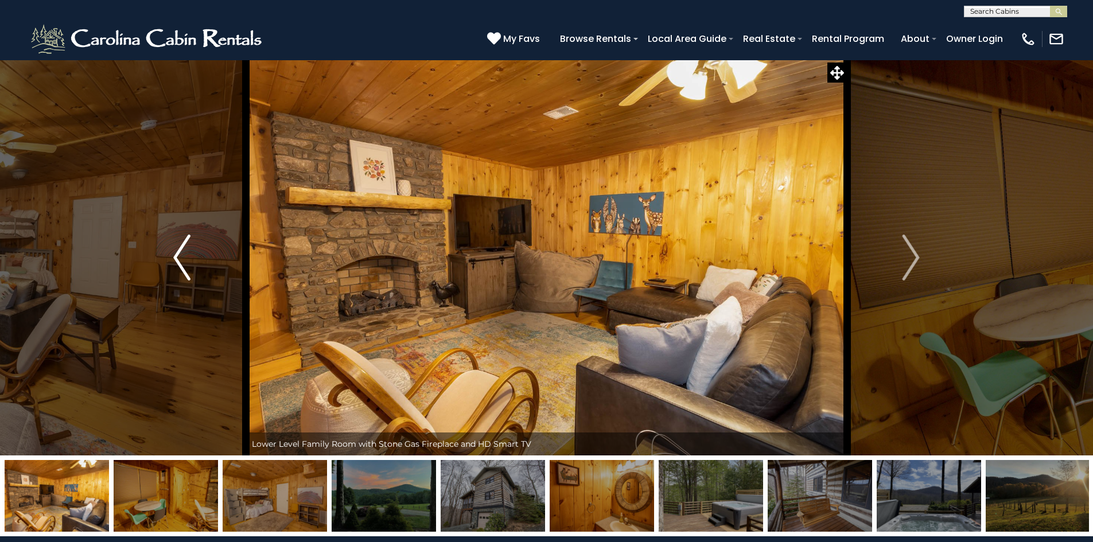
click at [182, 253] on img "Previous" at bounding box center [181, 258] width 17 height 46
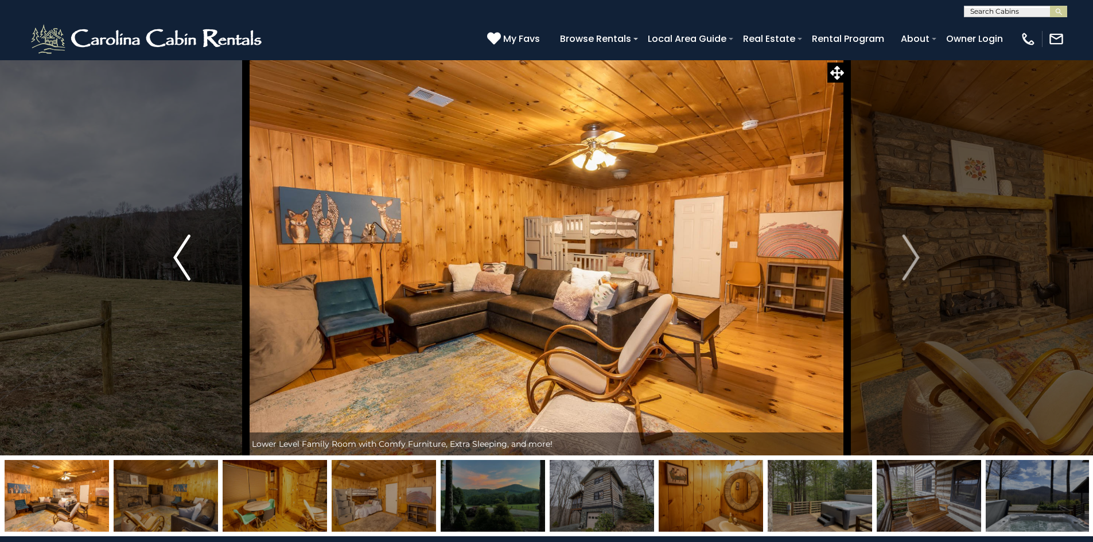
click at [182, 253] on img "Previous" at bounding box center [181, 258] width 17 height 46
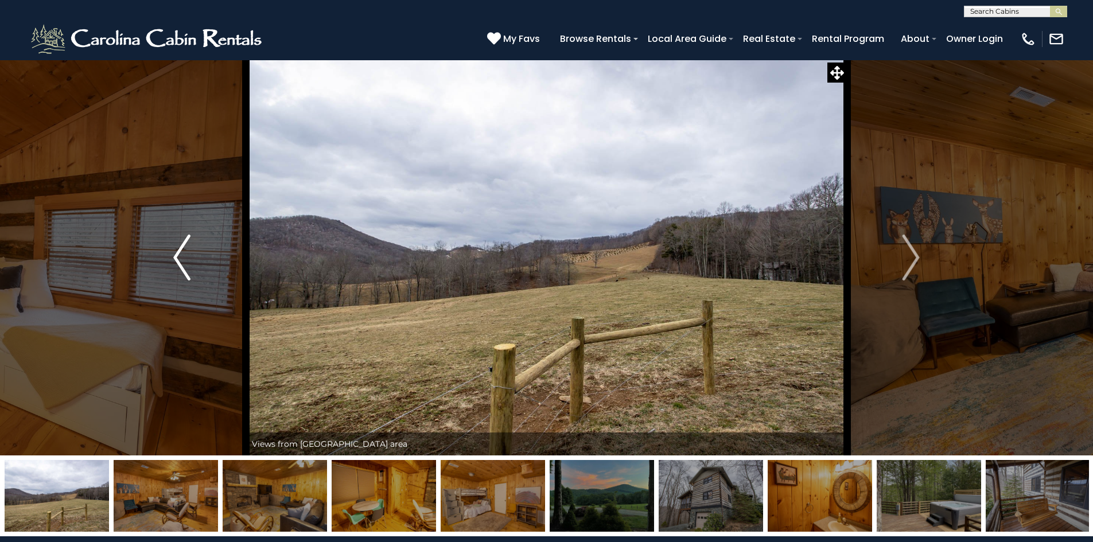
click at [182, 253] on img "Previous" at bounding box center [181, 258] width 17 height 46
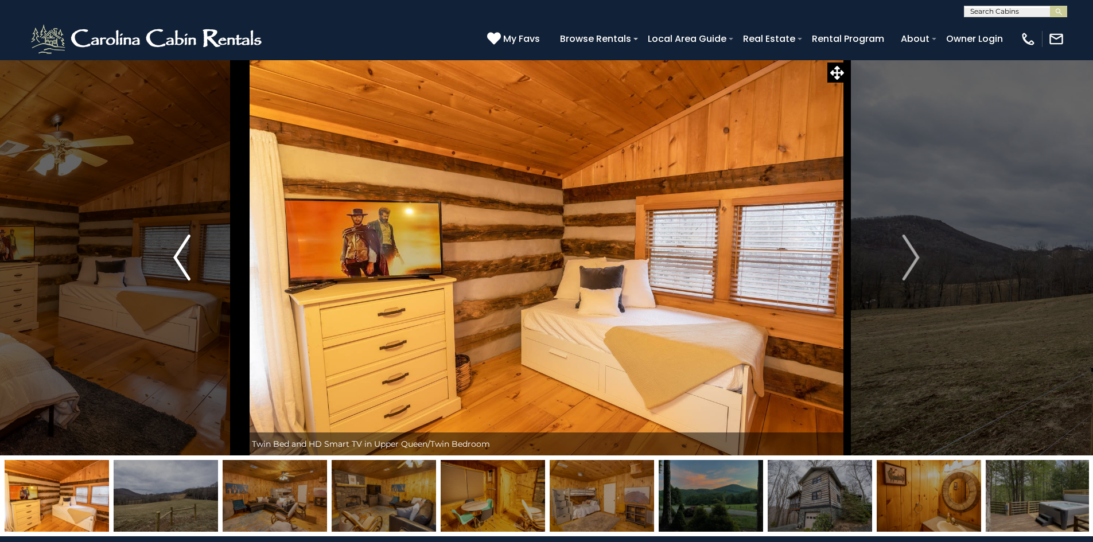
click at [182, 253] on img "Previous" at bounding box center [181, 258] width 17 height 46
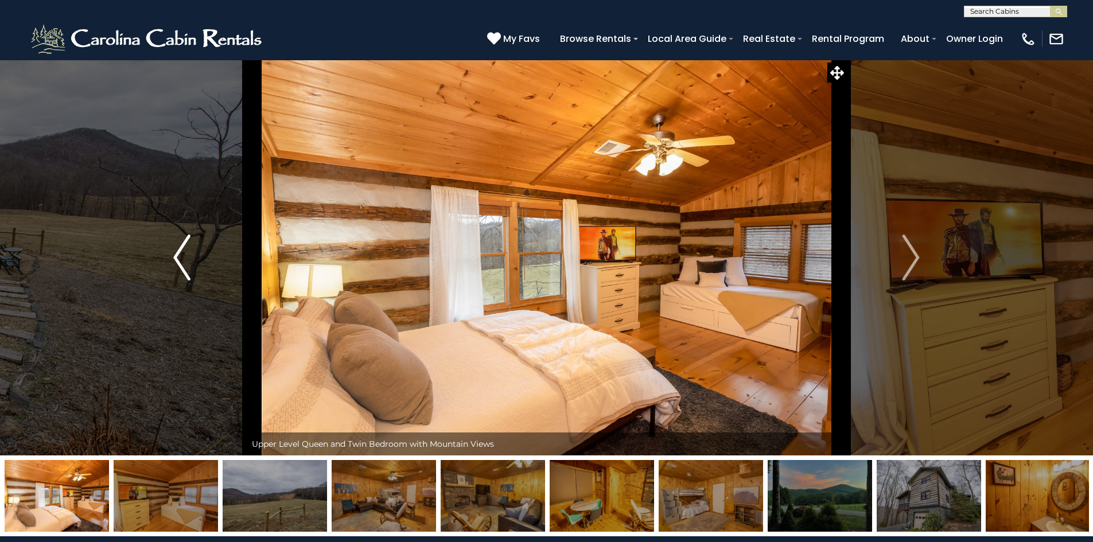
click at [182, 253] on img "Previous" at bounding box center [181, 258] width 17 height 46
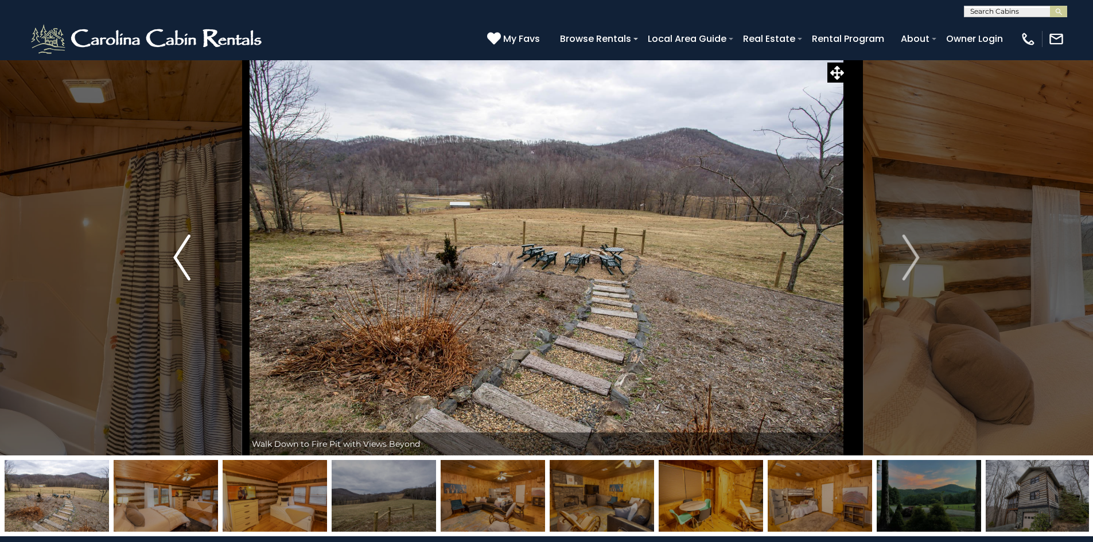
click at [179, 253] on img "Previous" at bounding box center [181, 258] width 17 height 46
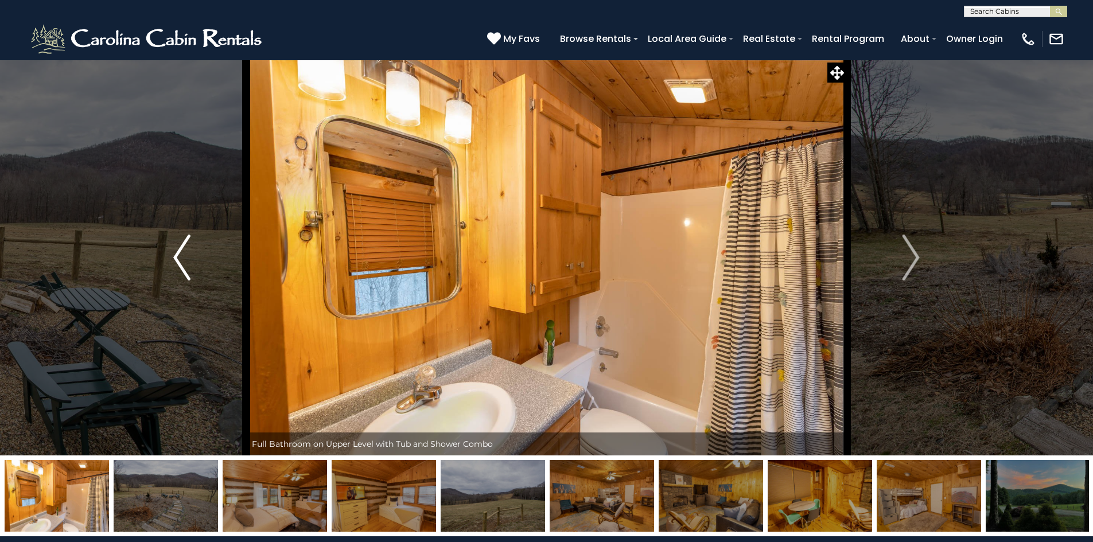
click at [178, 253] on img "Previous" at bounding box center [181, 258] width 17 height 46
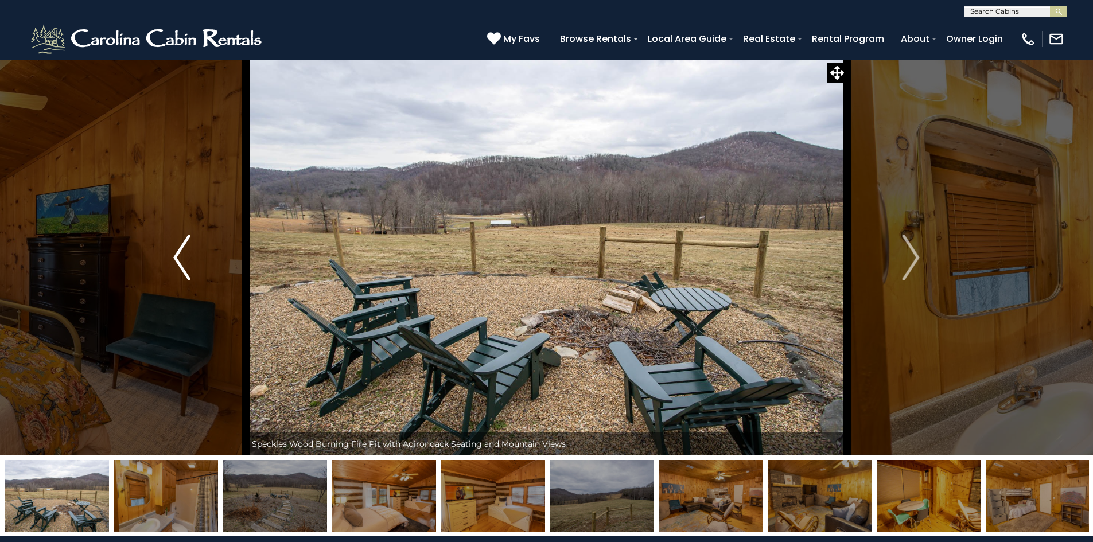
click at [178, 253] on img "Previous" at bounding box center [181, 258] width 17 height 46
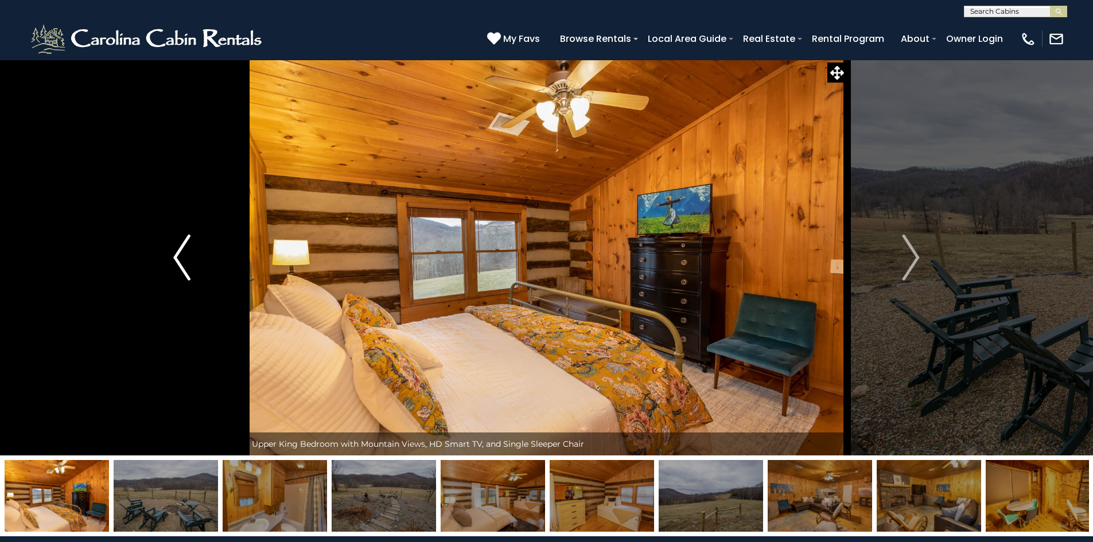
click at [178, 253] on img "Previous" at bounding box center [181, 258] width 17 height 46
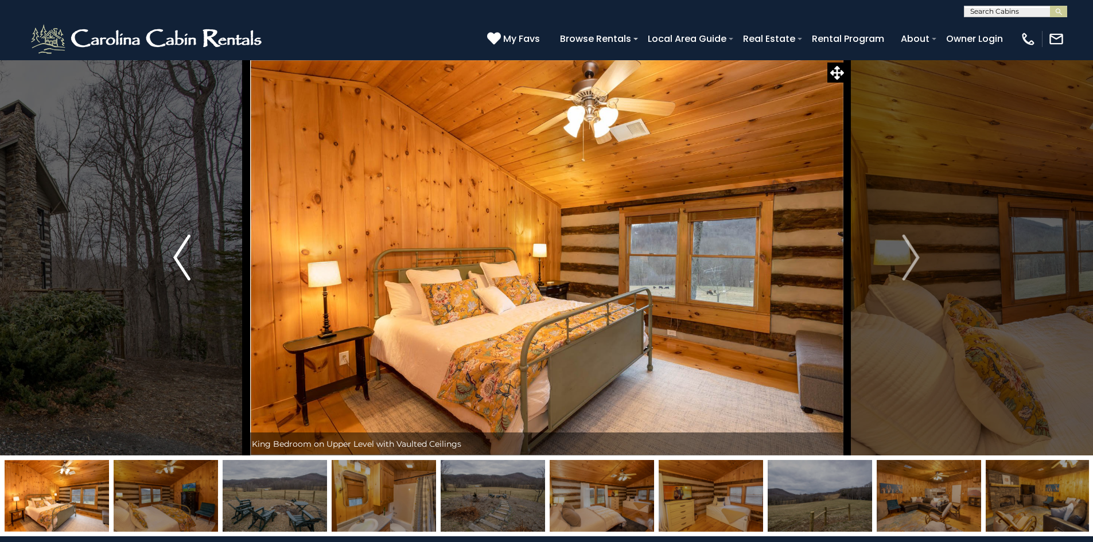
click at [178, 253] on img "Previous" at bounding box center [181, 258] width 17 height 46
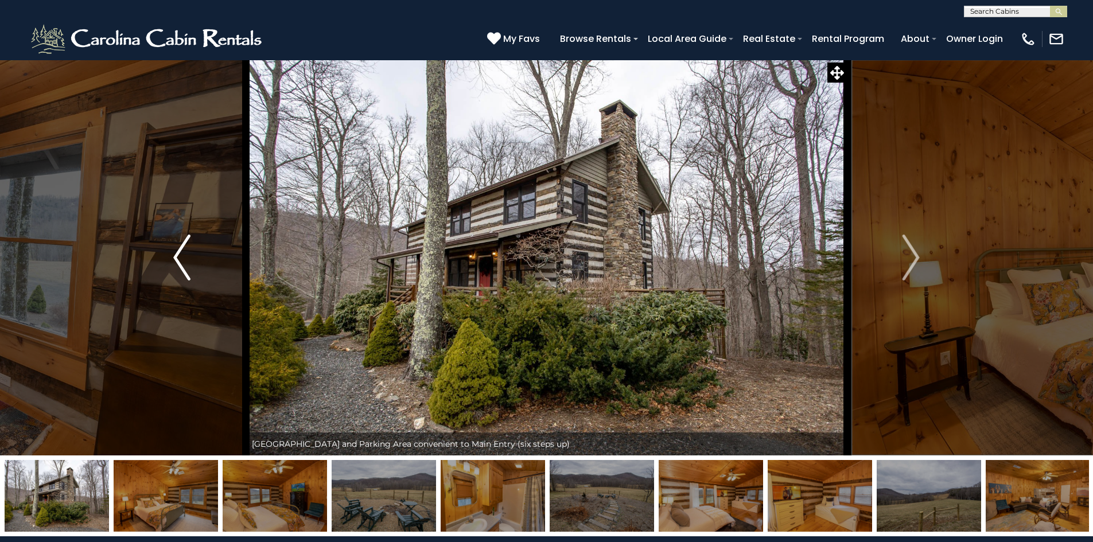
click at [178, 253] on img "Previous" at bounding box center [181, 258] width 17 height 46
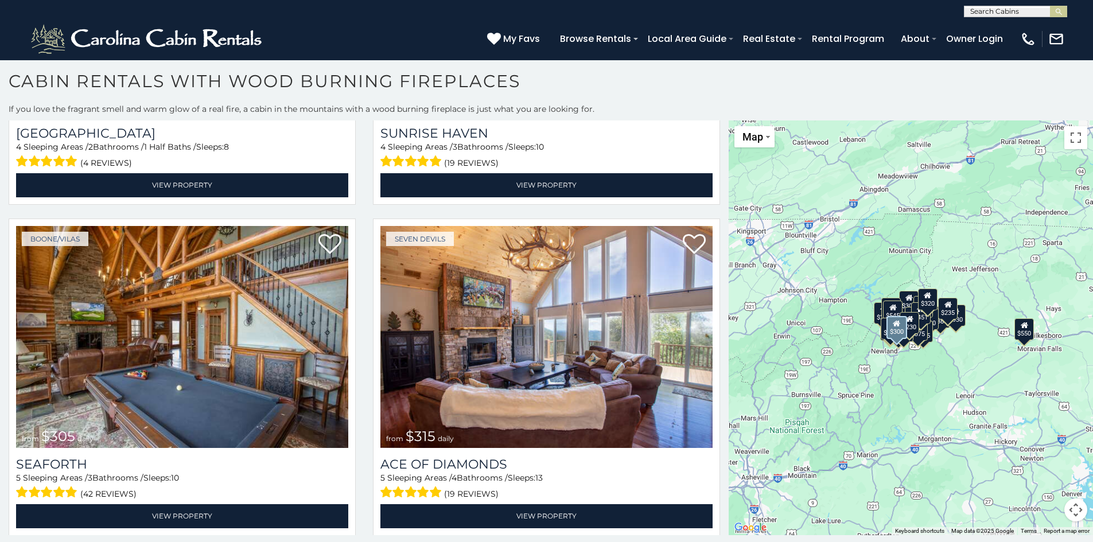
scroll to position [3902, 0]
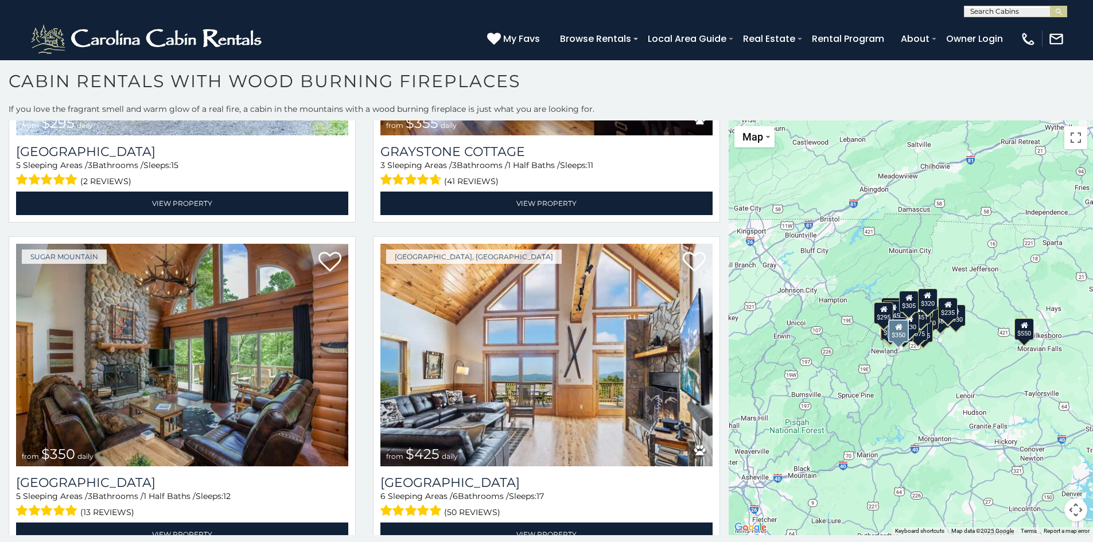
scroll to position [4549, 0]
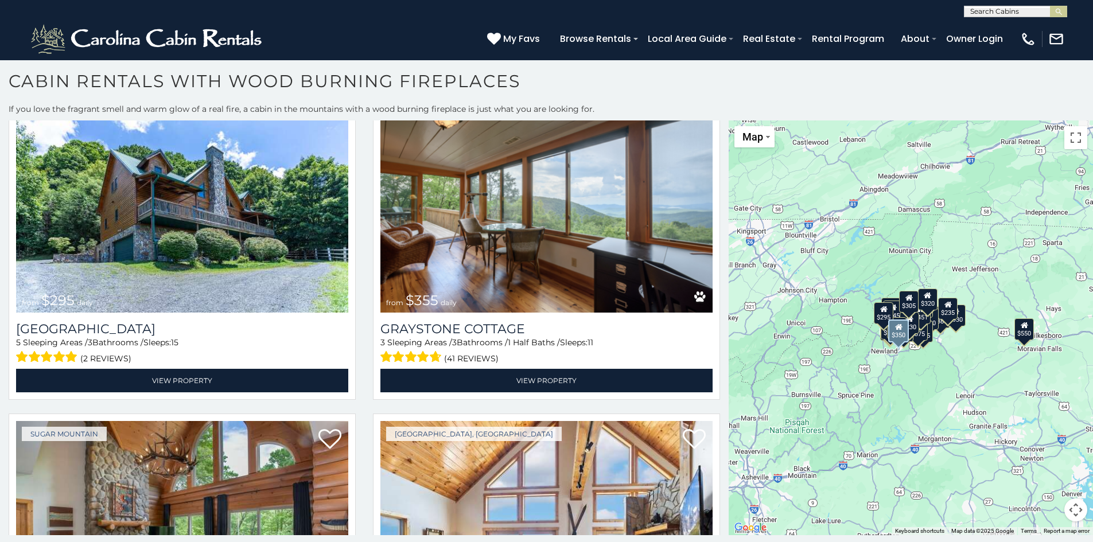
select select "**********"
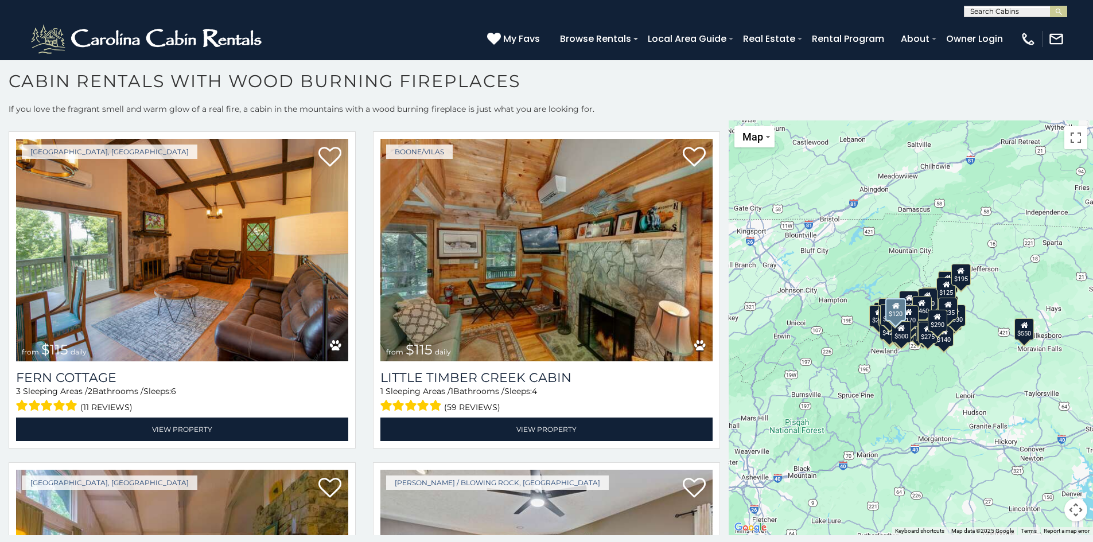
scroll to position [8910, 0]
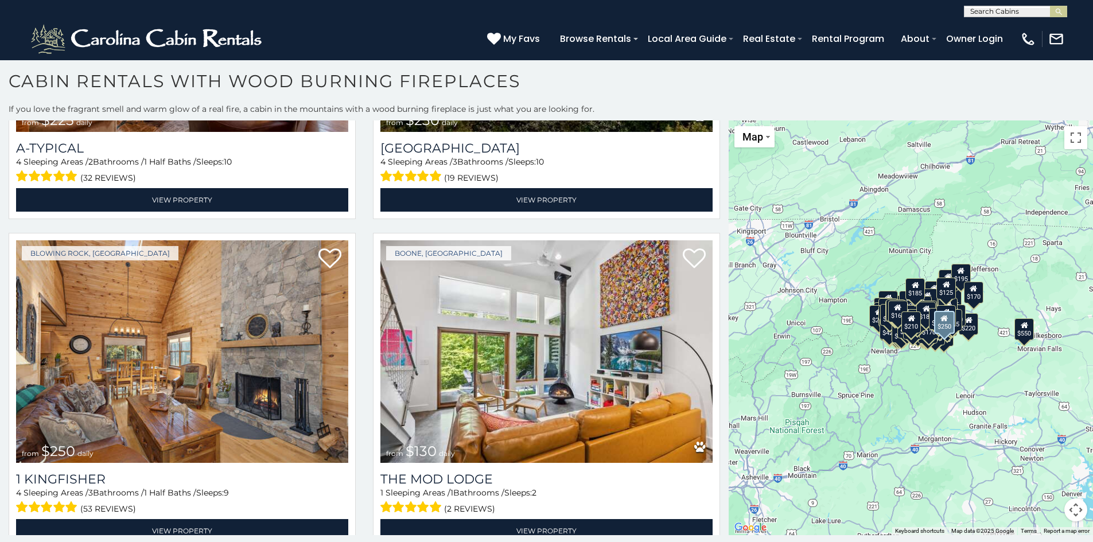
scroll to position [14768, 0]
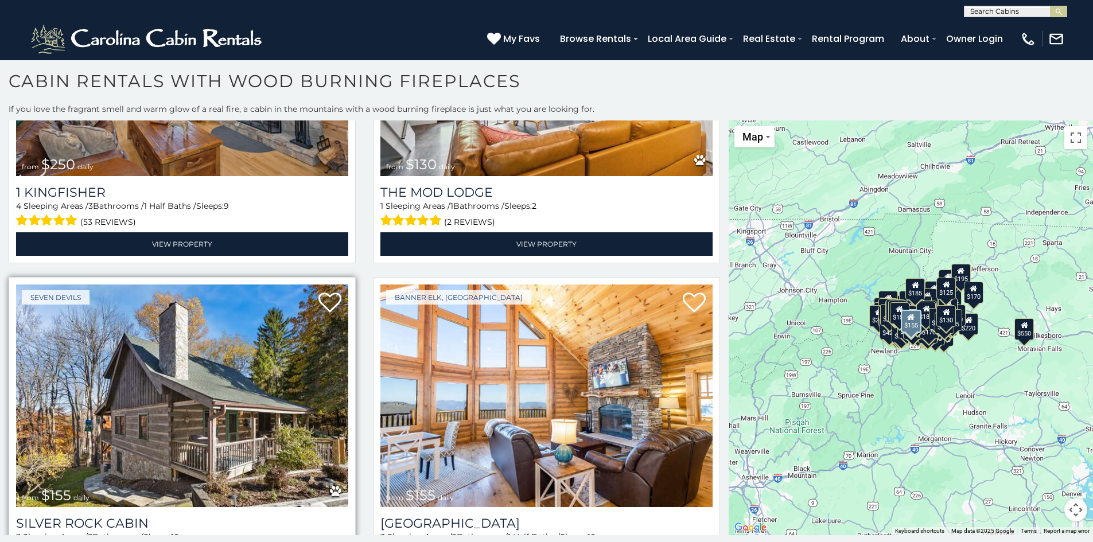
click at [239, 348] on img at bounding box center [182, 396] width 332 height 223
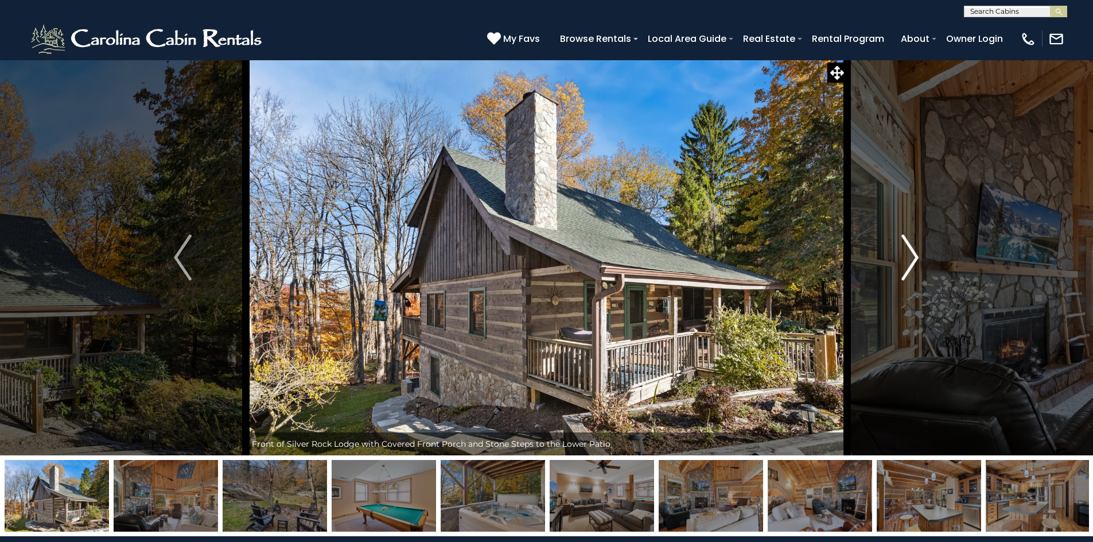
click at [905, 249] on img "Next" at bounding box center [909, 258] width 17 height 46
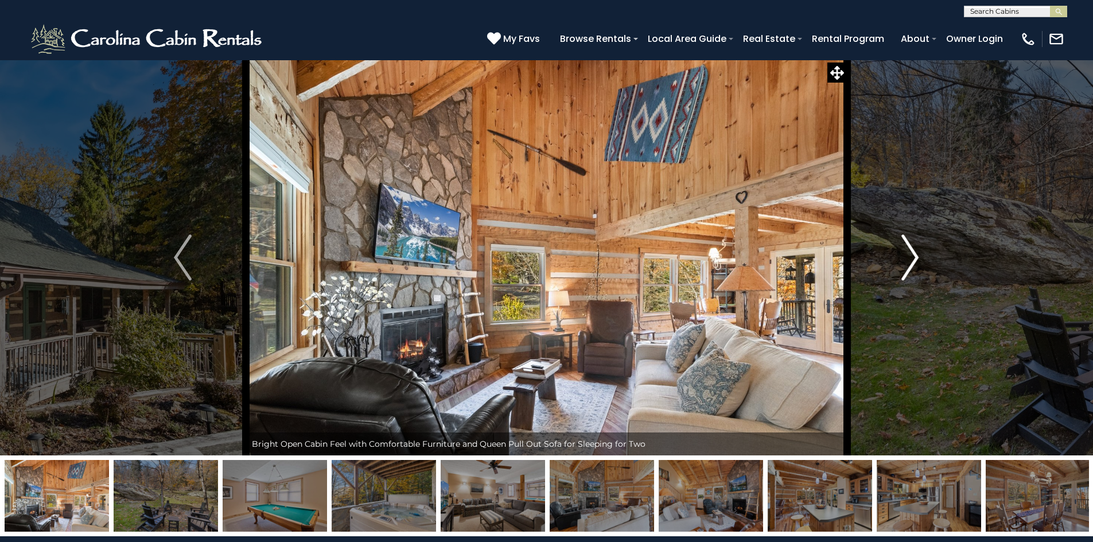
click at [905, 251] on img "Next" at bounding box center [909, 258] width 17 height 46
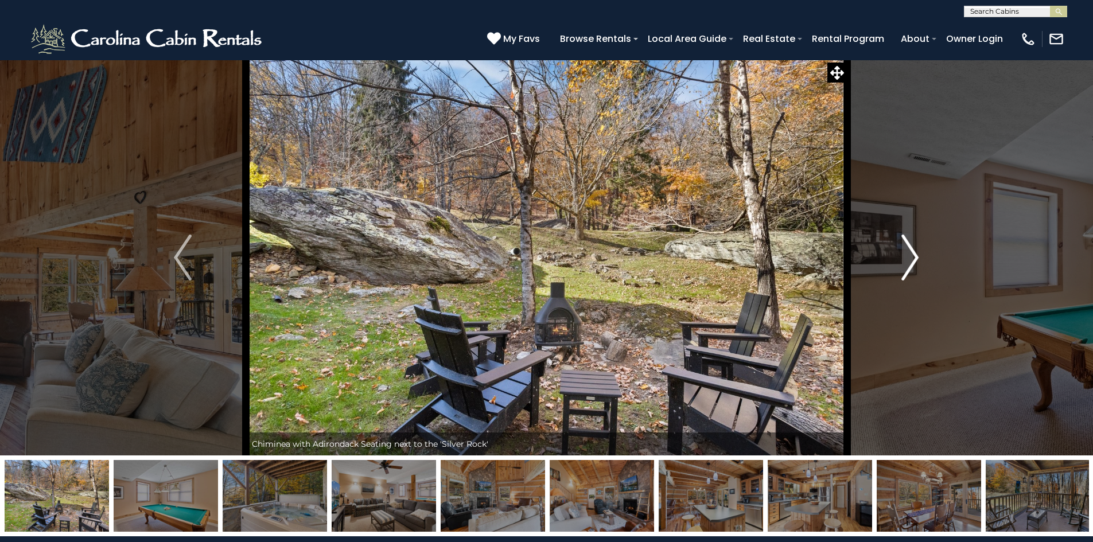
click at [905, 251] on img "Next" at bounding box center [909, 258] width 17 height 46
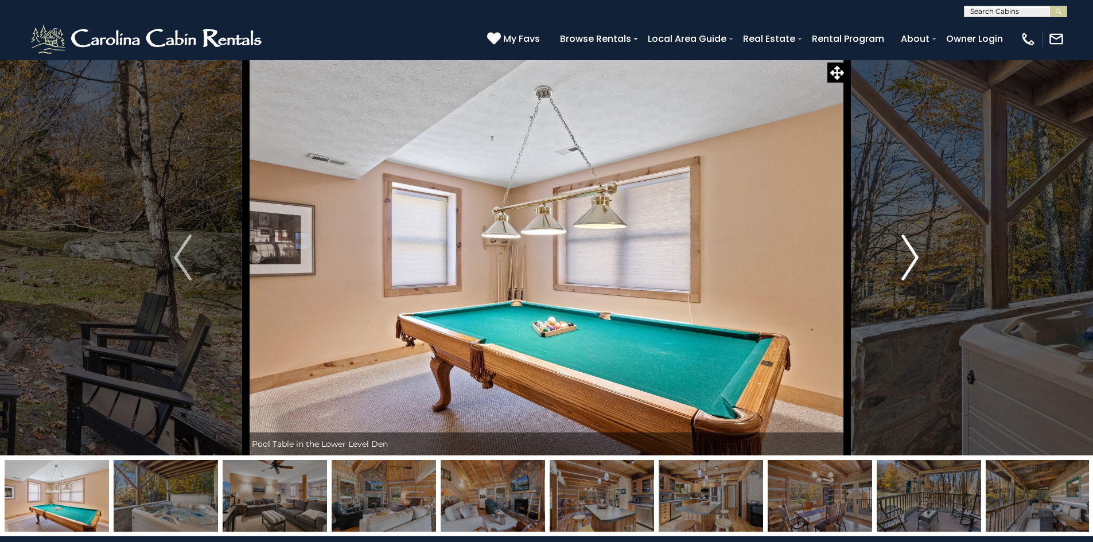
click at [905, 251] on img "Next" at bounding box center [909, 258] width 17 height 46
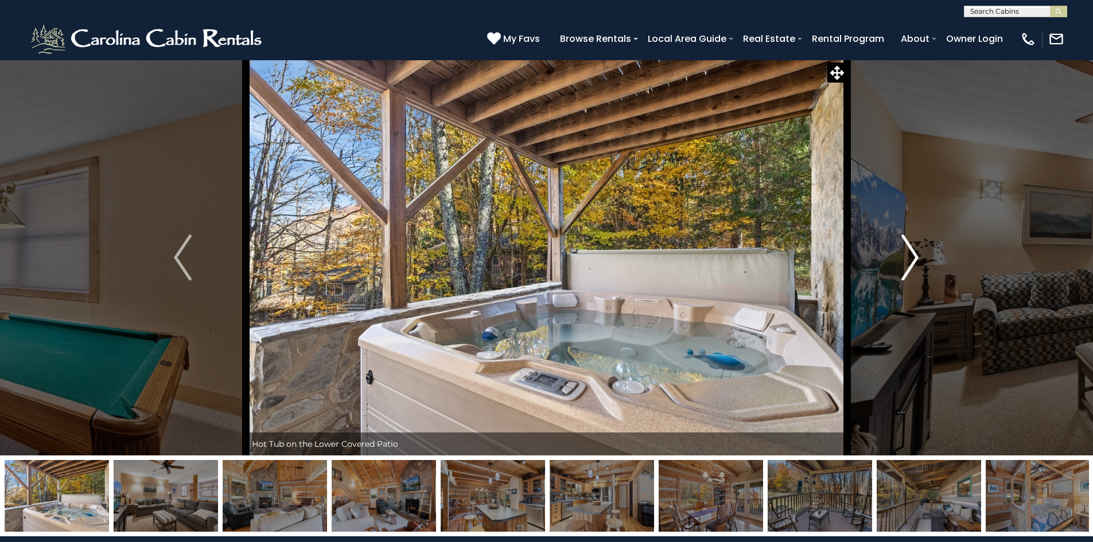
click at [905, 251] on img "Next" at bounding box center [909, 258] width 17 height 46
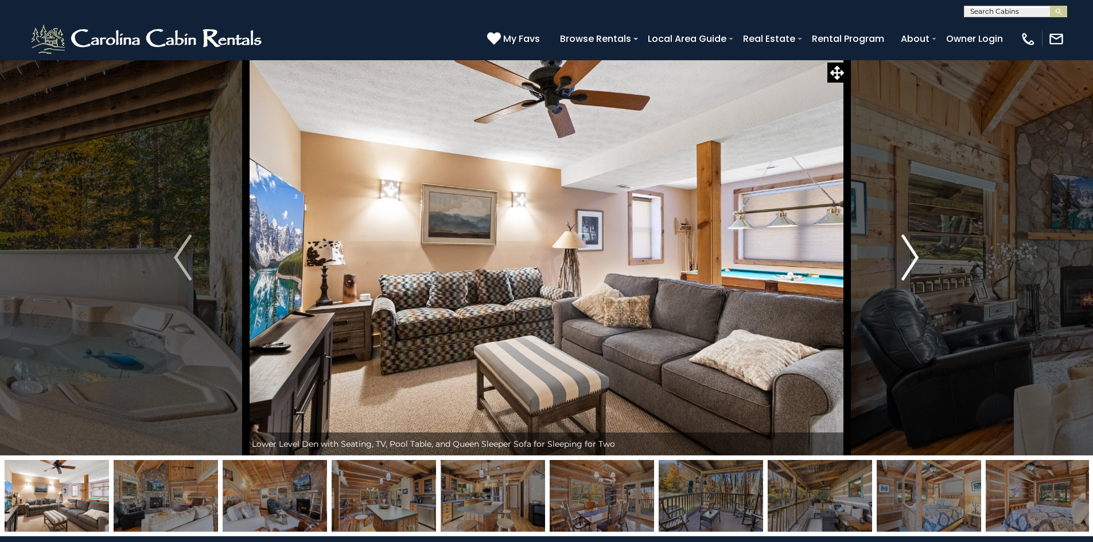
click at [905, 251] on img "Next" at bounding box center [909, 258] width 17 height 46
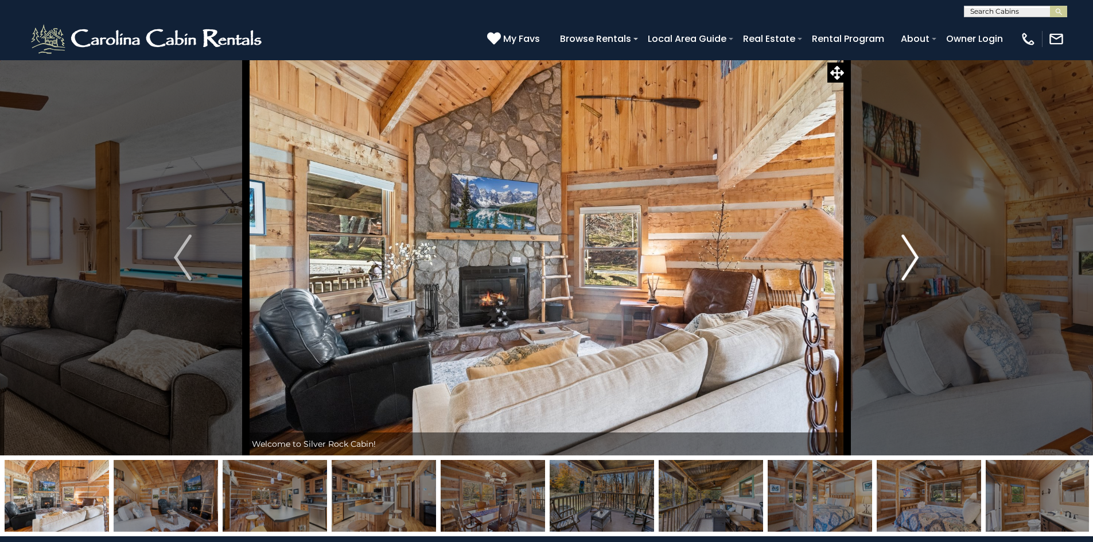
click at [905, 251] on img "Next" at bounding box center [909, 258] width 17 height 46
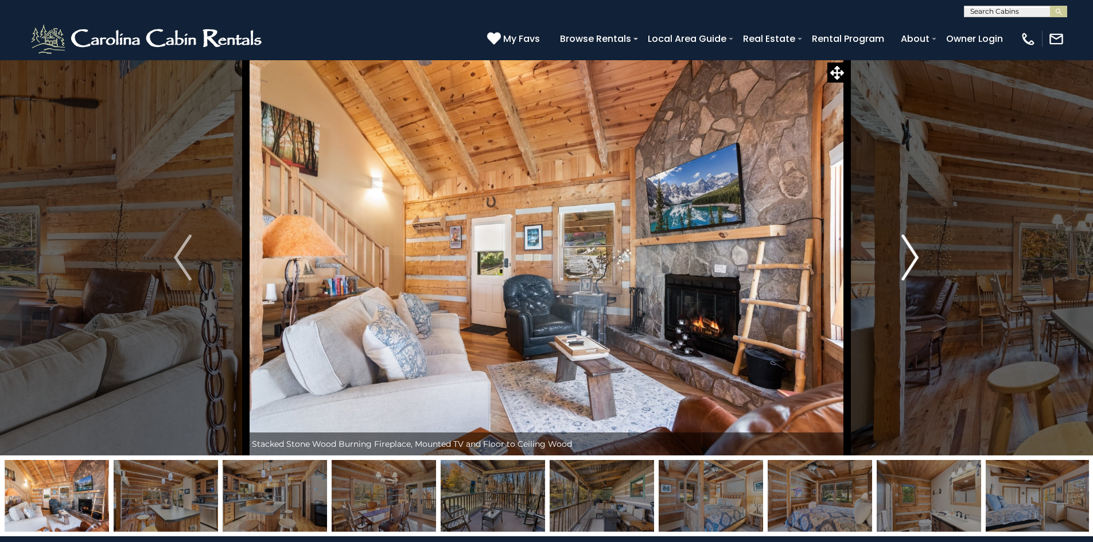
click at [905, 251] on img "Next" at bounding box center [909, 258] width 17 height 46
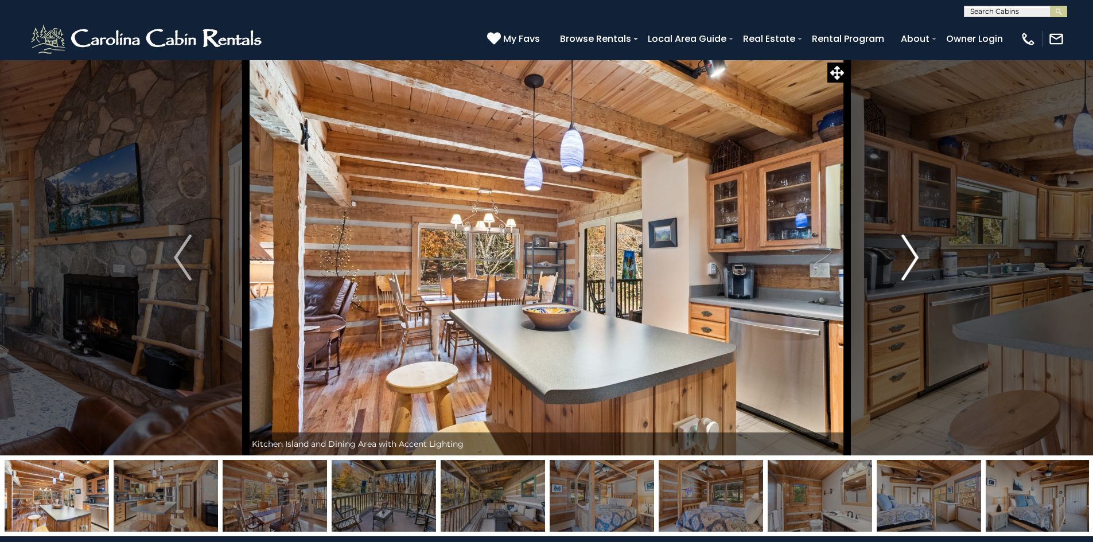
click at [905, 251] on img "Next" at bounding box center [909, 258] width 17 height 46
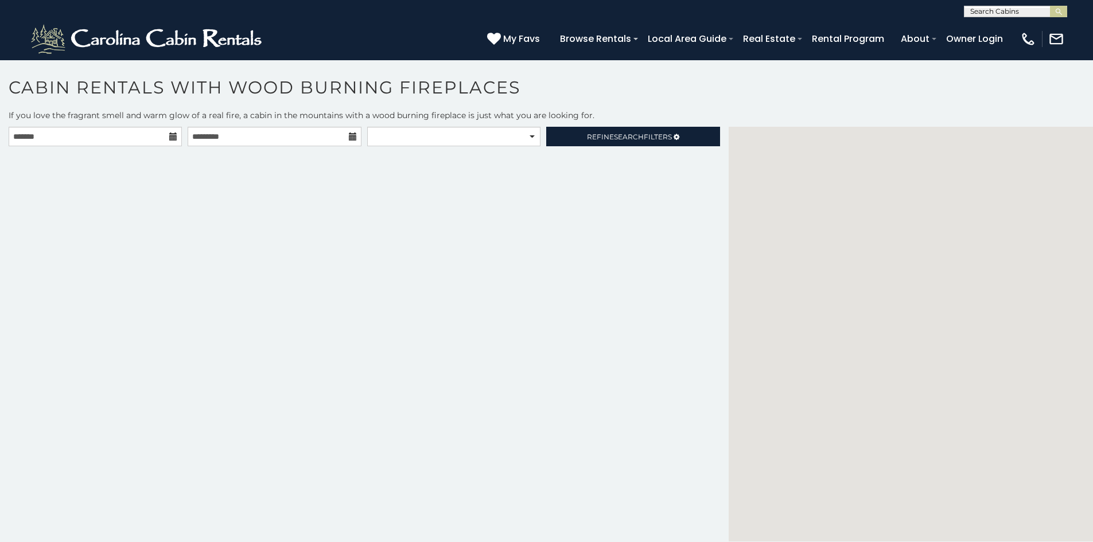
select select
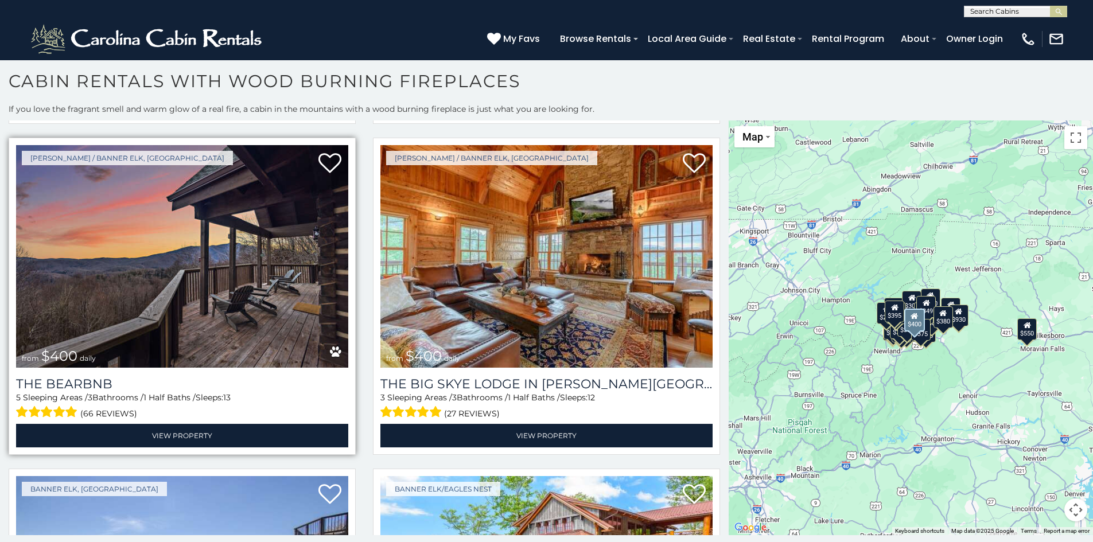
scroll to position [2008, 0]
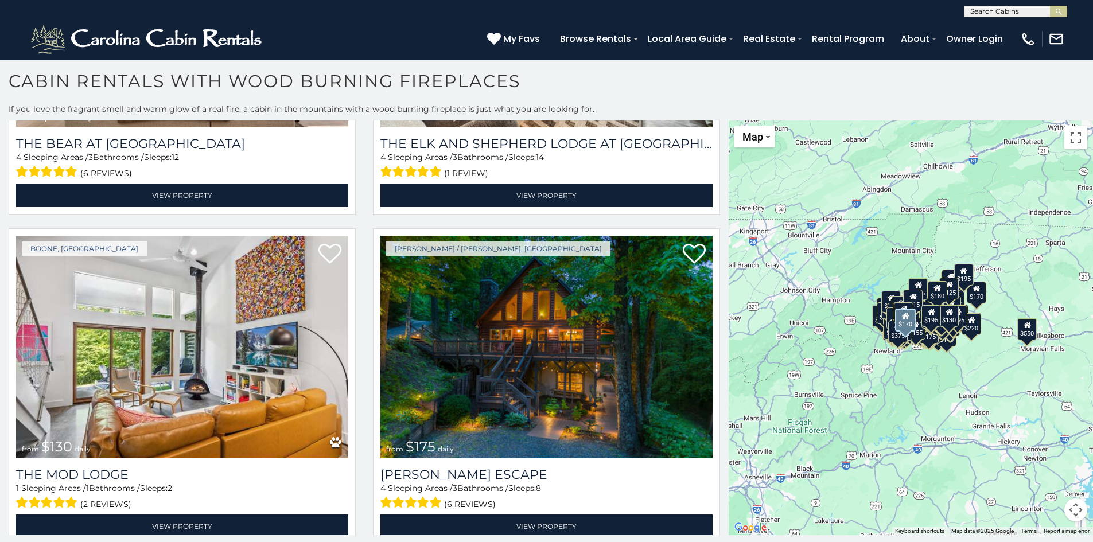
scroll to position [21092, 0]
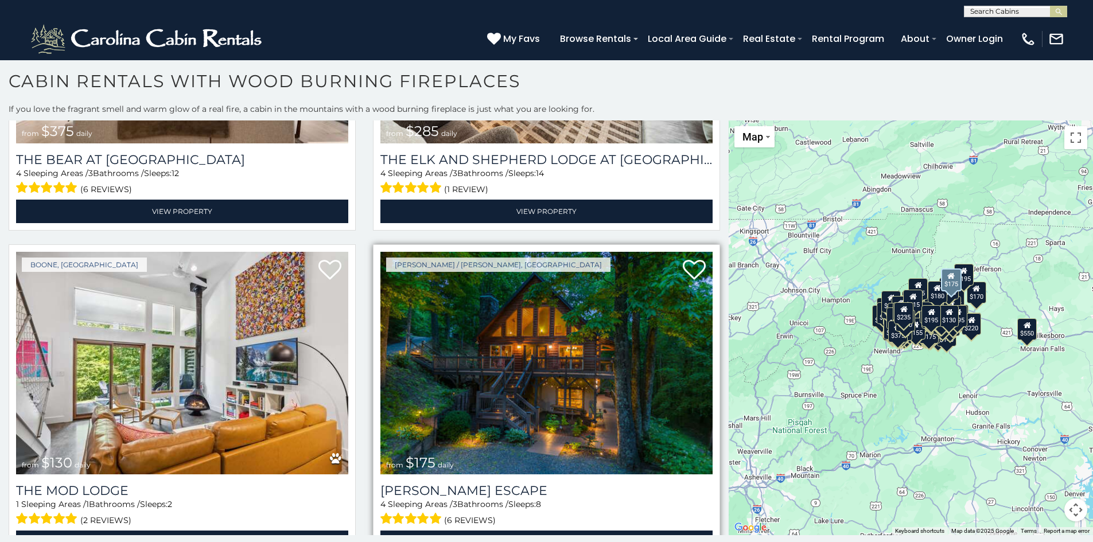
click at [497, 264] on img at bounding box center [546, 363] width 332 height 223
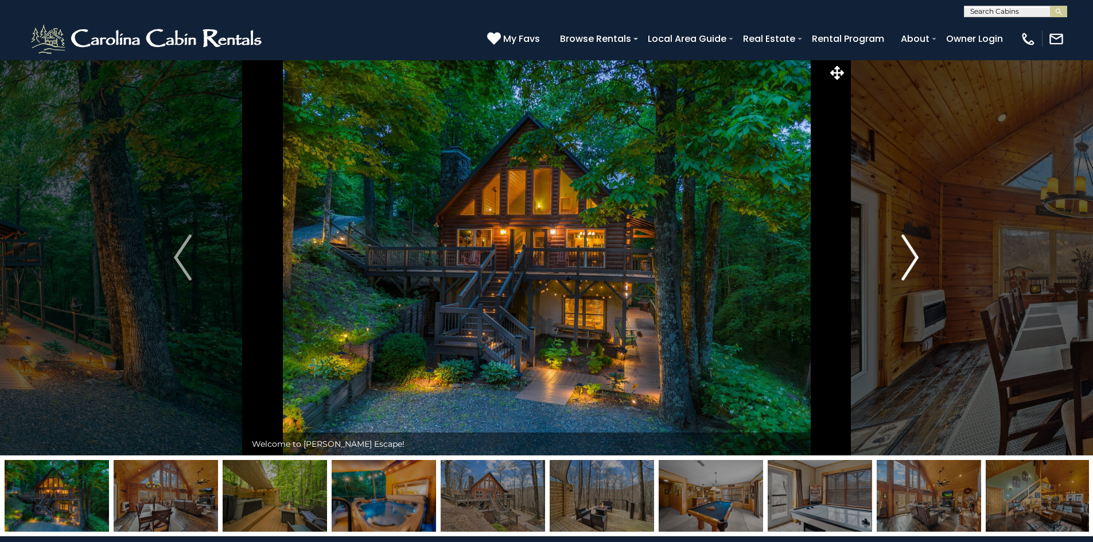
click at [916, 262] on img "Next" at bounding box center [909, 258] width 17 height 46
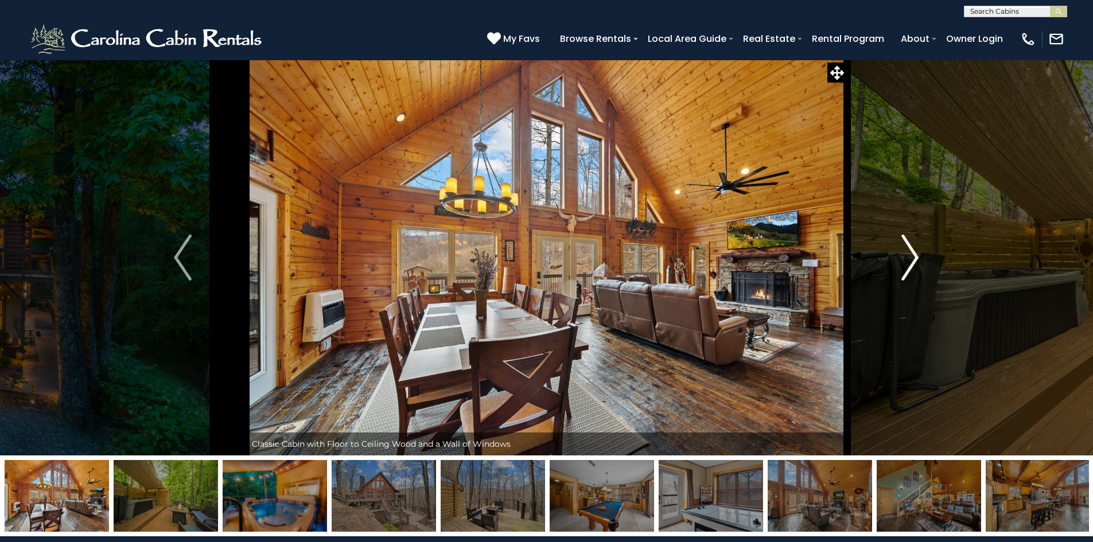
click at [913, 261] on img "Next" at bounding box center [909, 258] width 17 height 46
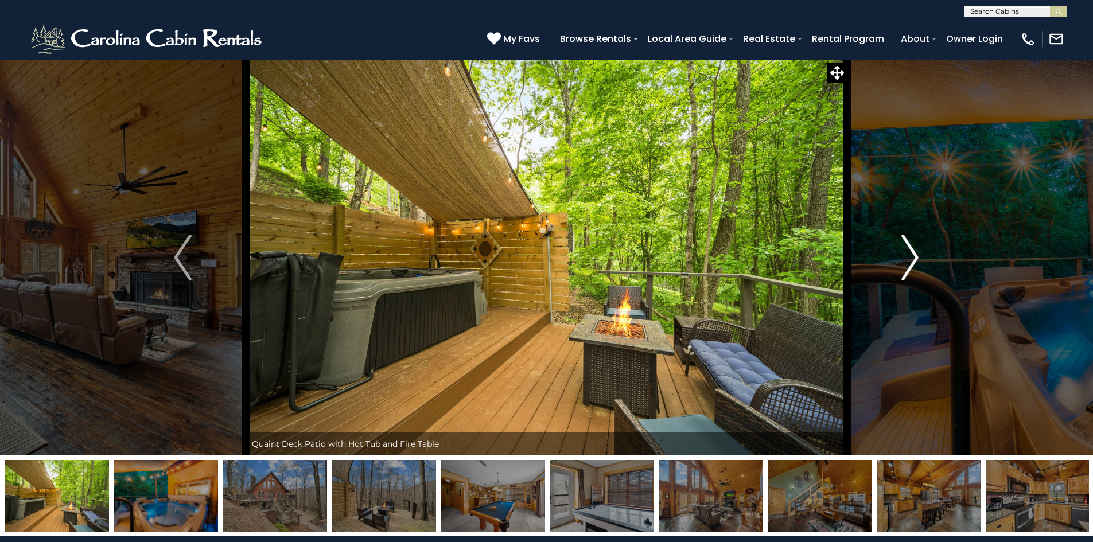
click at [913, 261] on img "Next" at bounding box center [909, 258] width 17 height 46
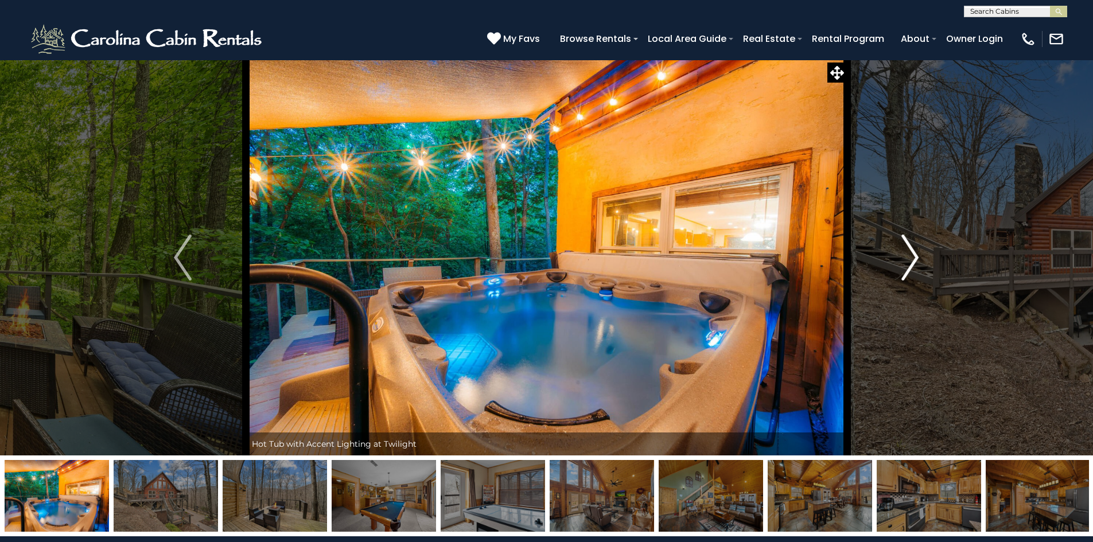
click at [913, 261] on img "Next" at bounding box center [909, 258] width 17 height 46
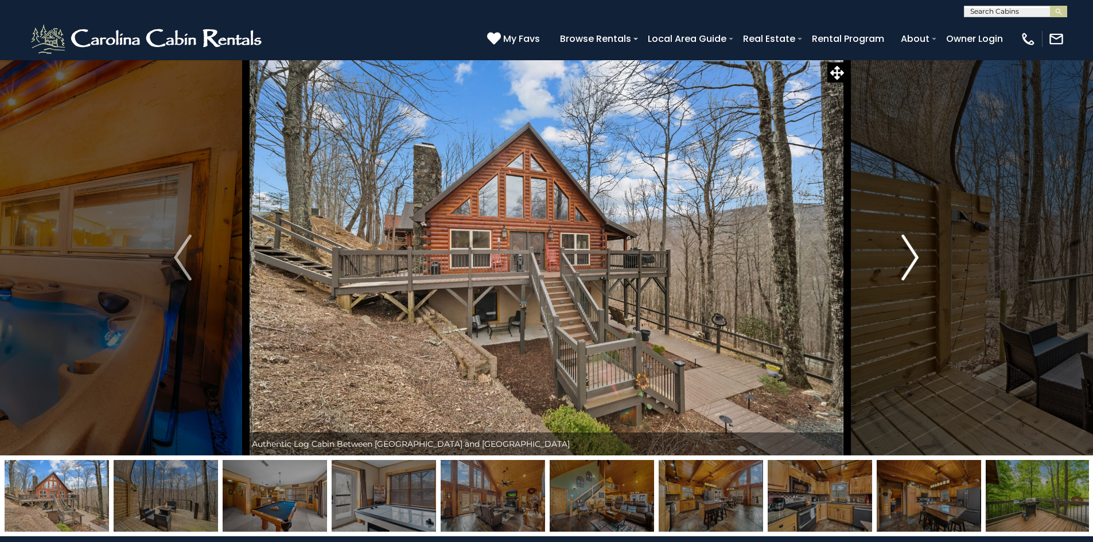
click at [913, 261] on img "Next" at bounding box center [909, 258] width 17 height 46
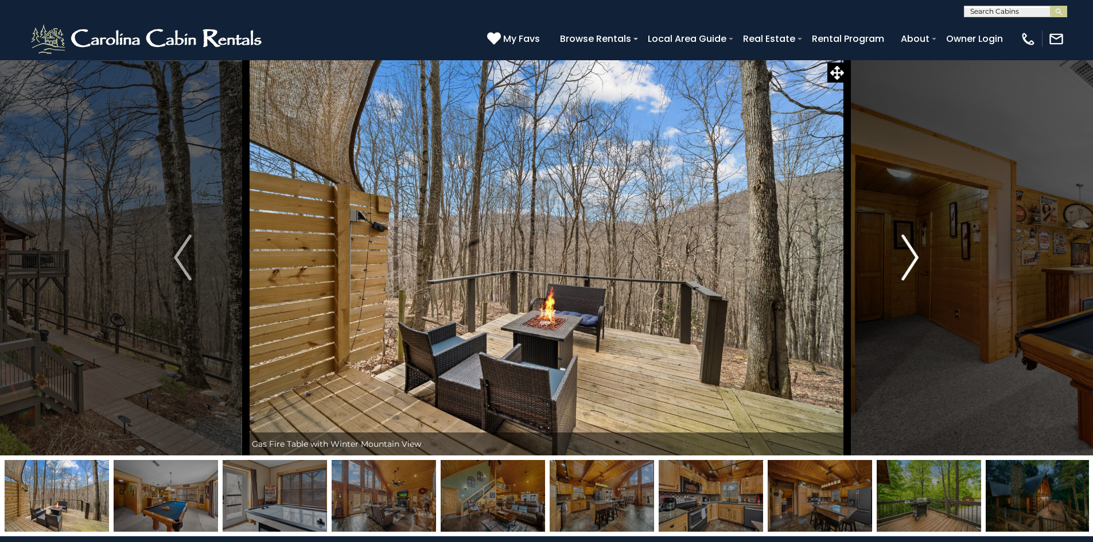
click at [900, 255] on button "Next" at bounding box center [910, 258] width 126 height 396
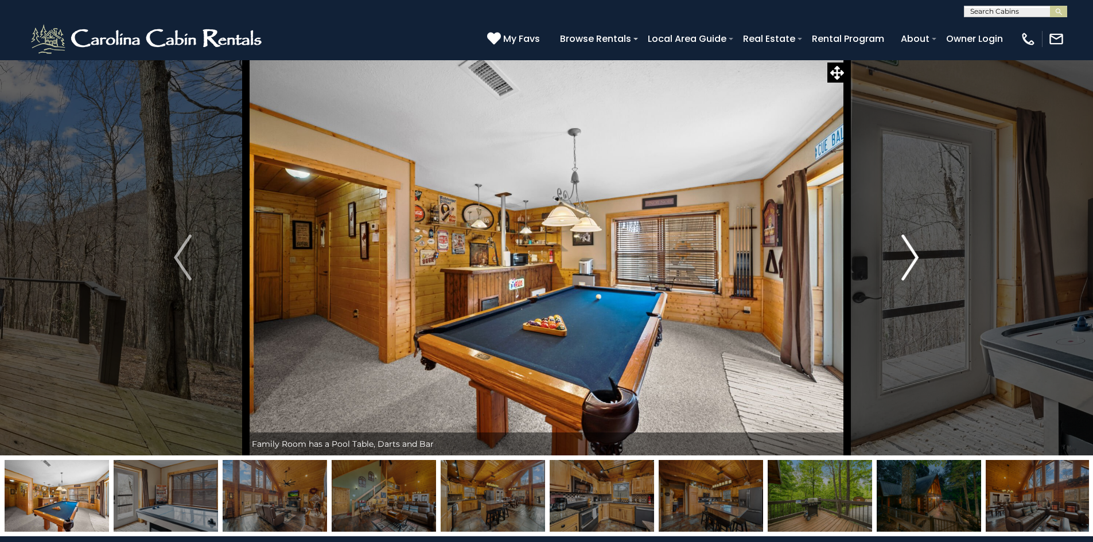
click at [905, 254] on img "Next" at bounding box center [909, 258] width 17 height 46
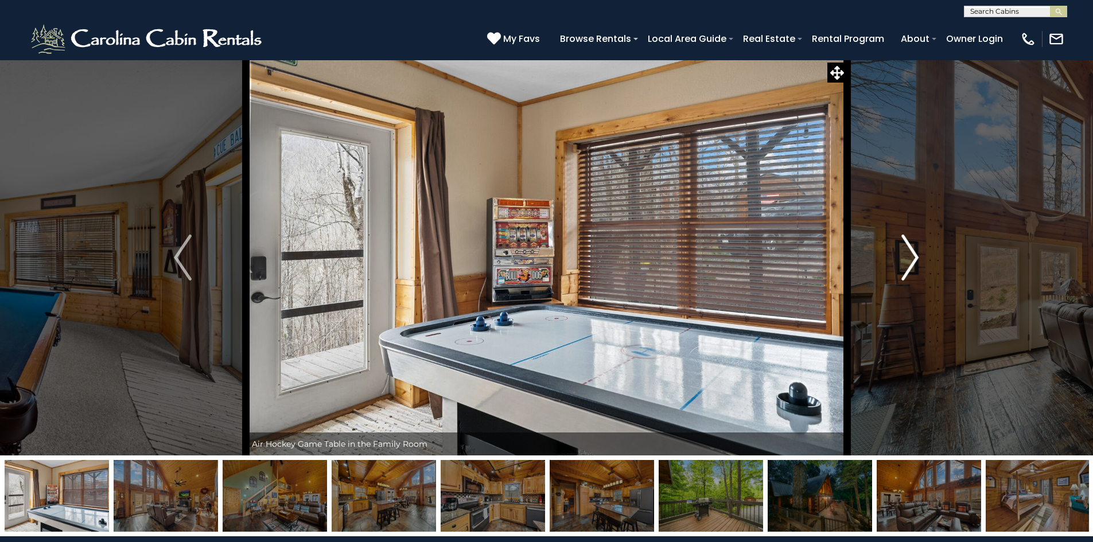
click at [905, 254] on img "Next" at bounding box center [909, 258] width 17 height 46
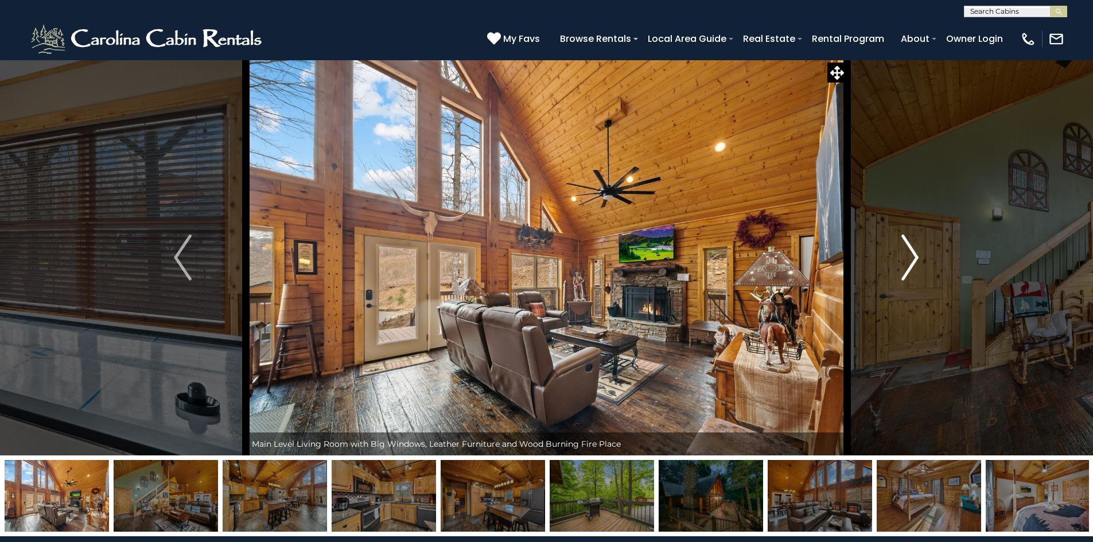
click at [905, 254] on img "Next" at bounding box center [909, 258] width 17 height 46
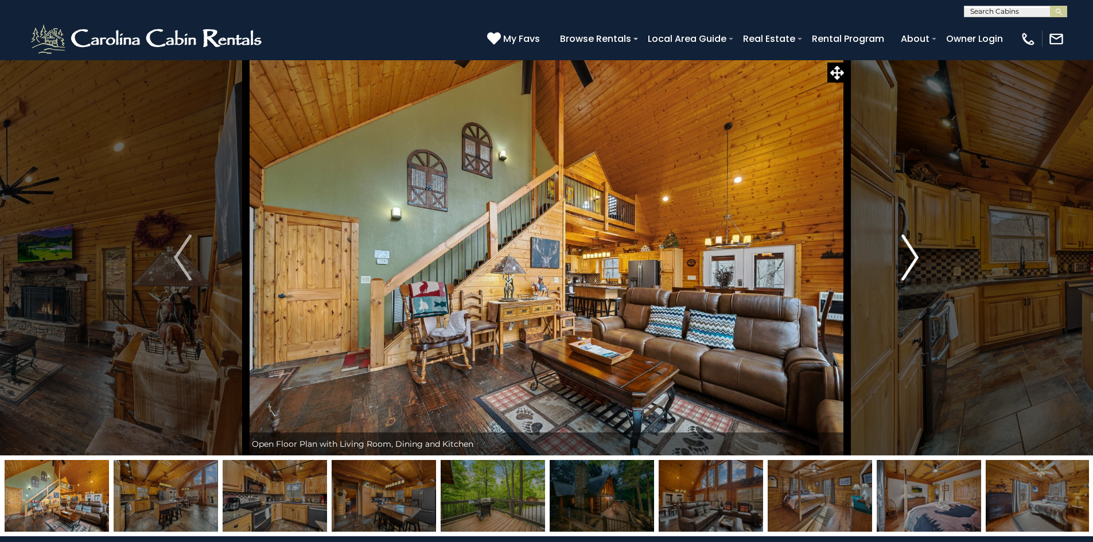
click at [905, 254] on img "Next" at bounding box center [909, 258] width 17 height 46
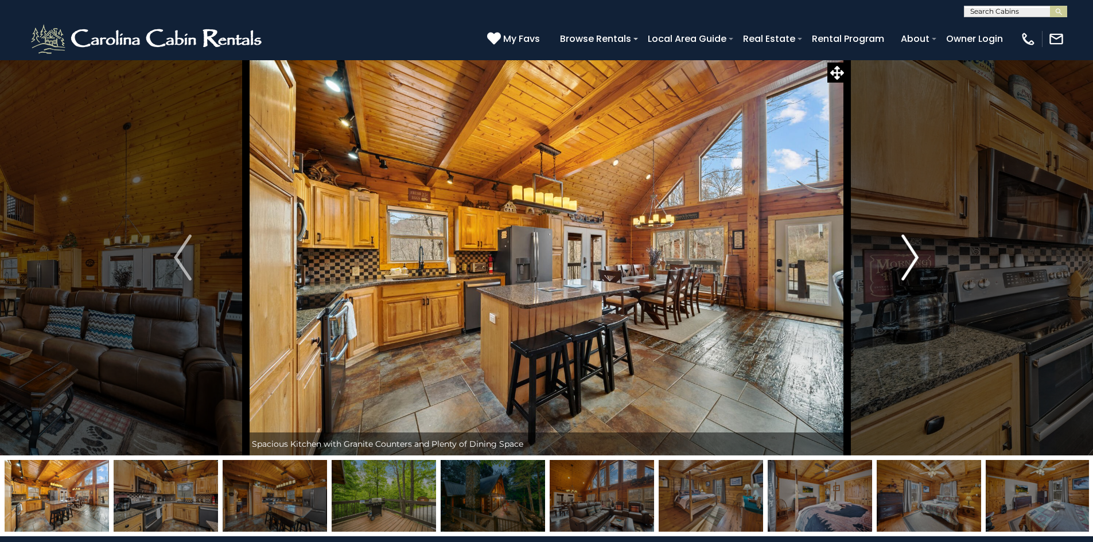
click at [905, 254] on img "Next" at bounding box center [909, 258] width 17 height 46
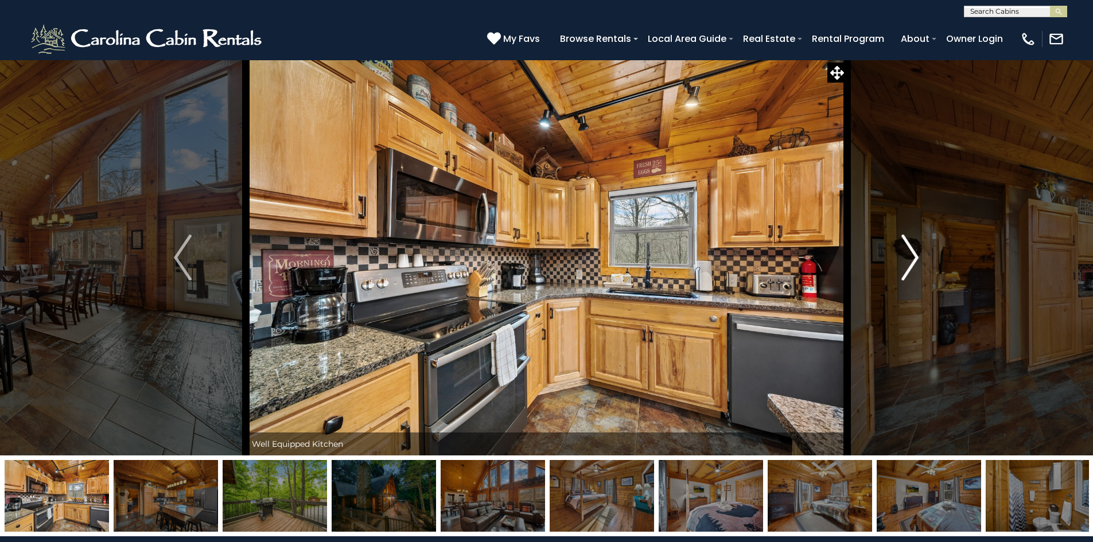
click at [905, 254] on img "Next" at bounding box center [909, 258] width 17 height 46
